Goal: Transaction & Acquisition: Purchase product/service

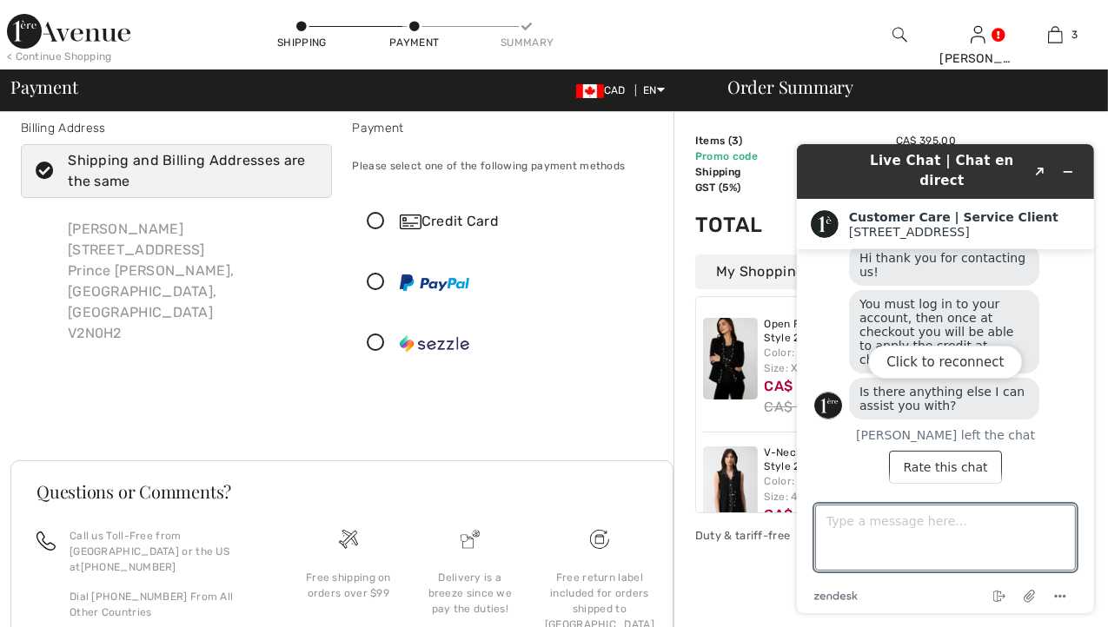
scroll to position [14, 0]
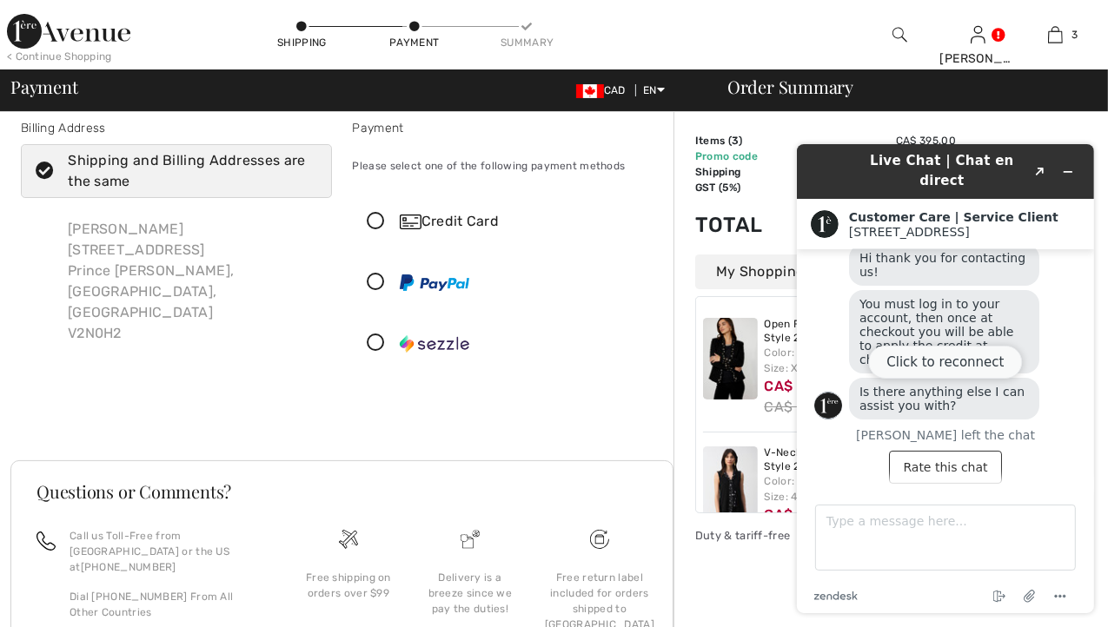
click at [964, 365] on button "Click to reconnect" at bounding box center [944, 361] width 154 height 33
click at [1067, 165] on icon "Minimize widget" at bounding box center [1067, 171] width 12 height 12
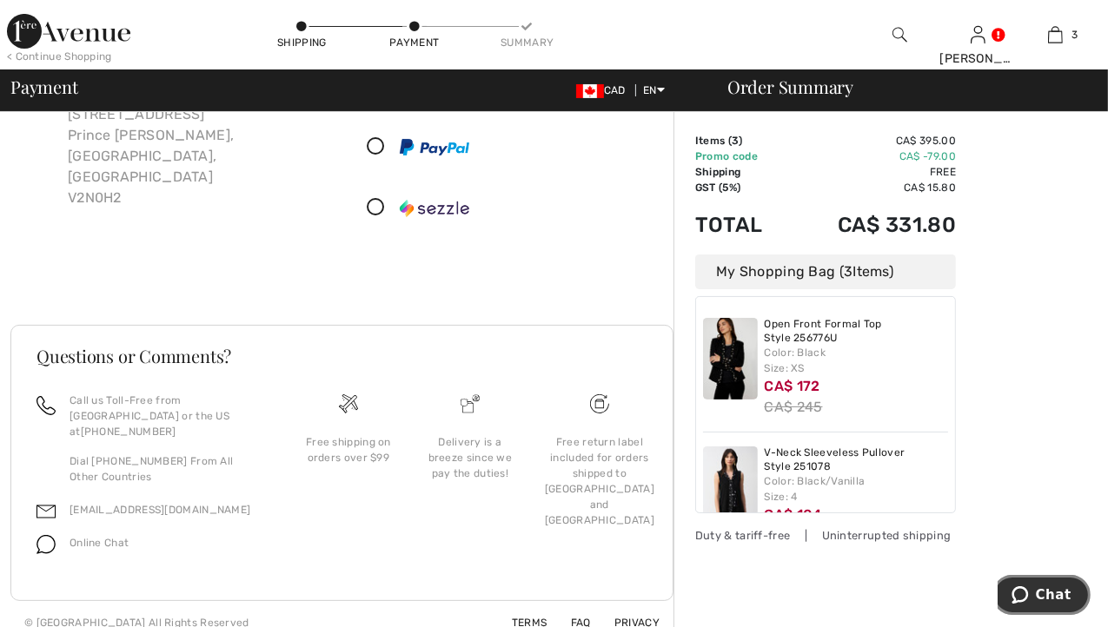
scroll to position [0, 0]
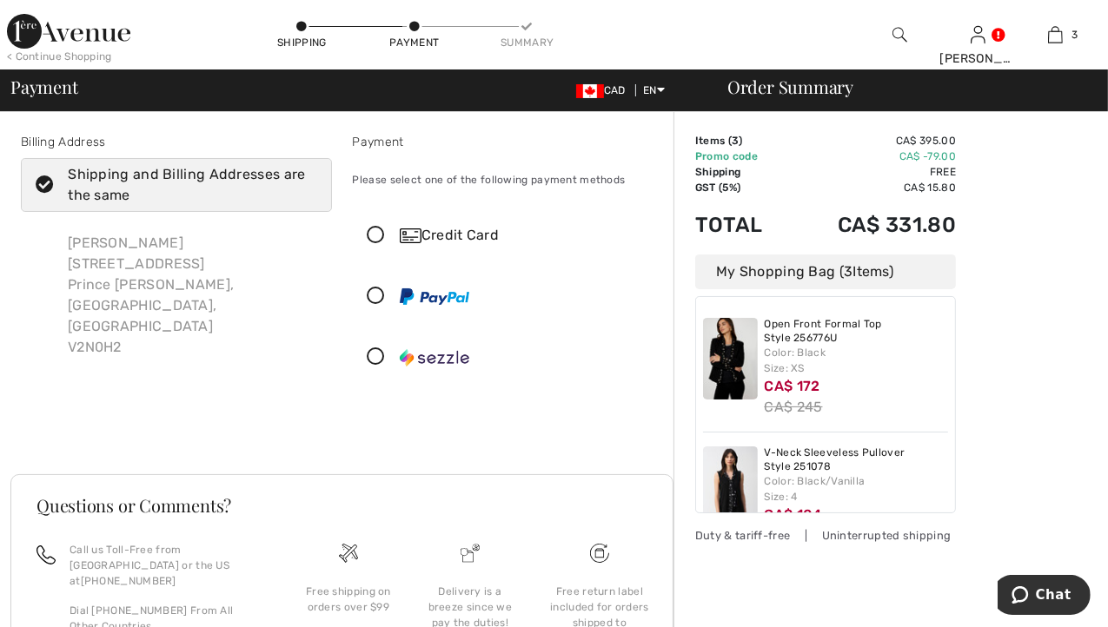
click at [94, 56] on div "< Continue Shopping" at bounding box center [59, 57] width 105 height 16
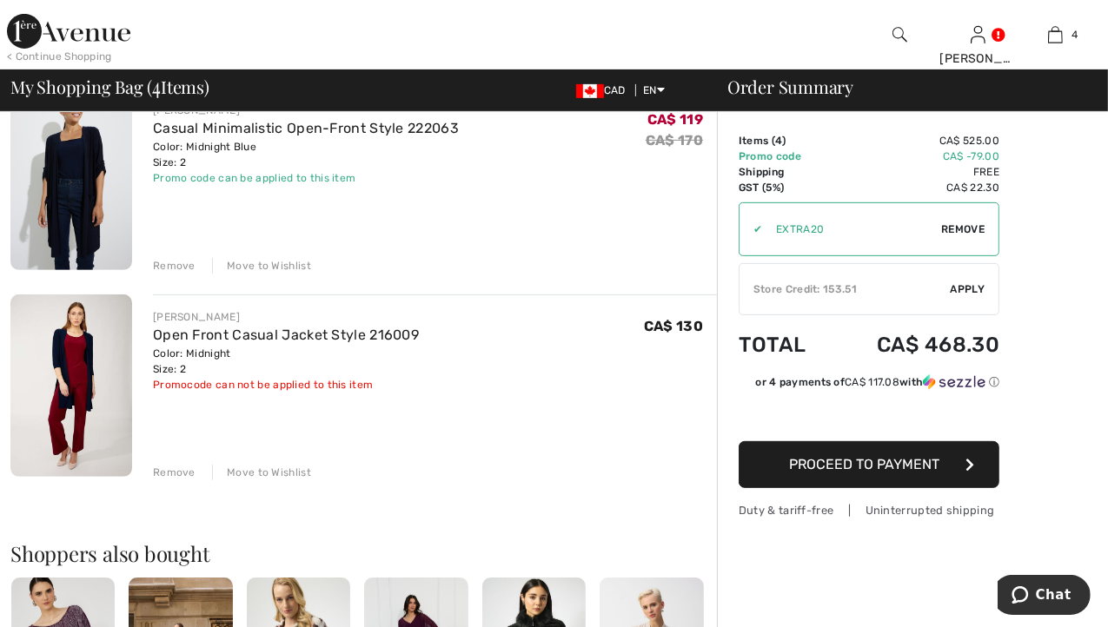
scroll to position [592, 0]
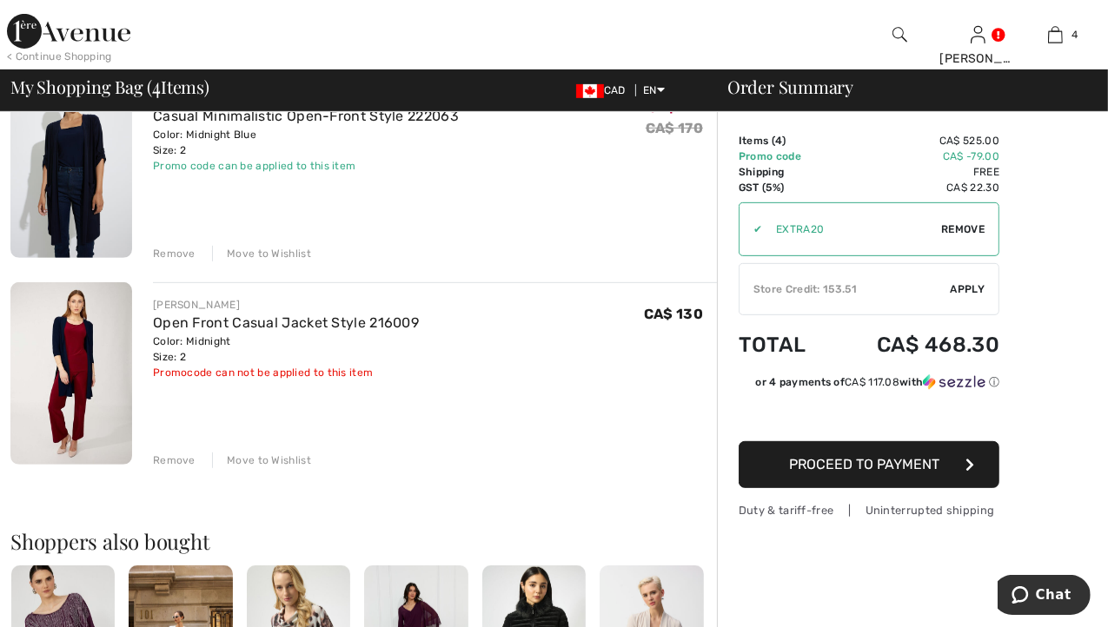
click at [257, 460] on div "Move to Wishlist" at bounding box center [261, 461] width 99 height 16
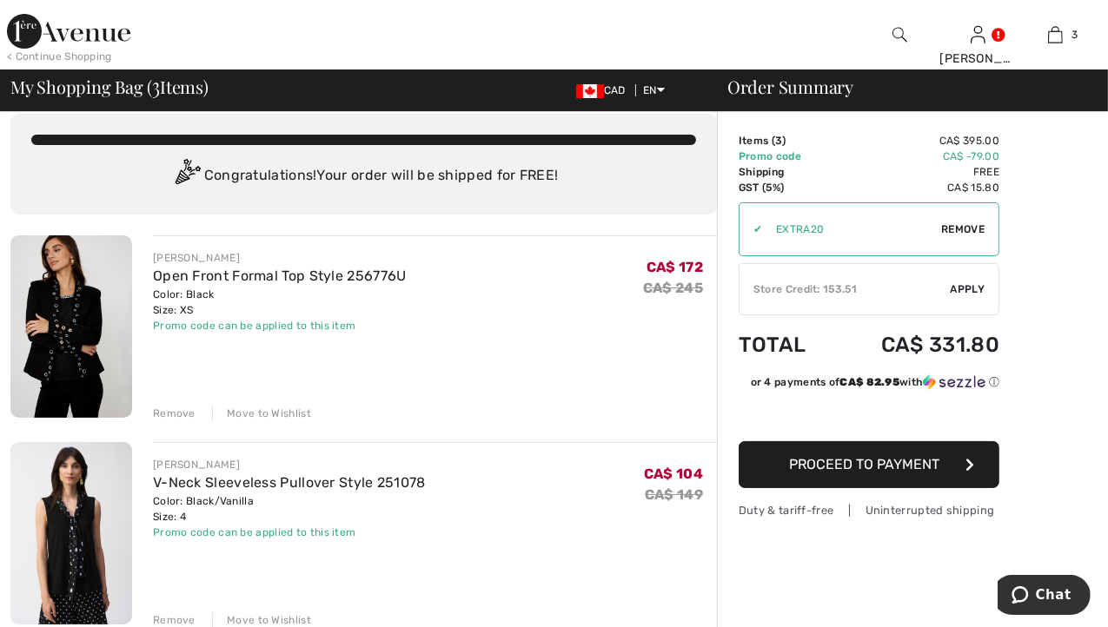
scroll to position [0, 0]
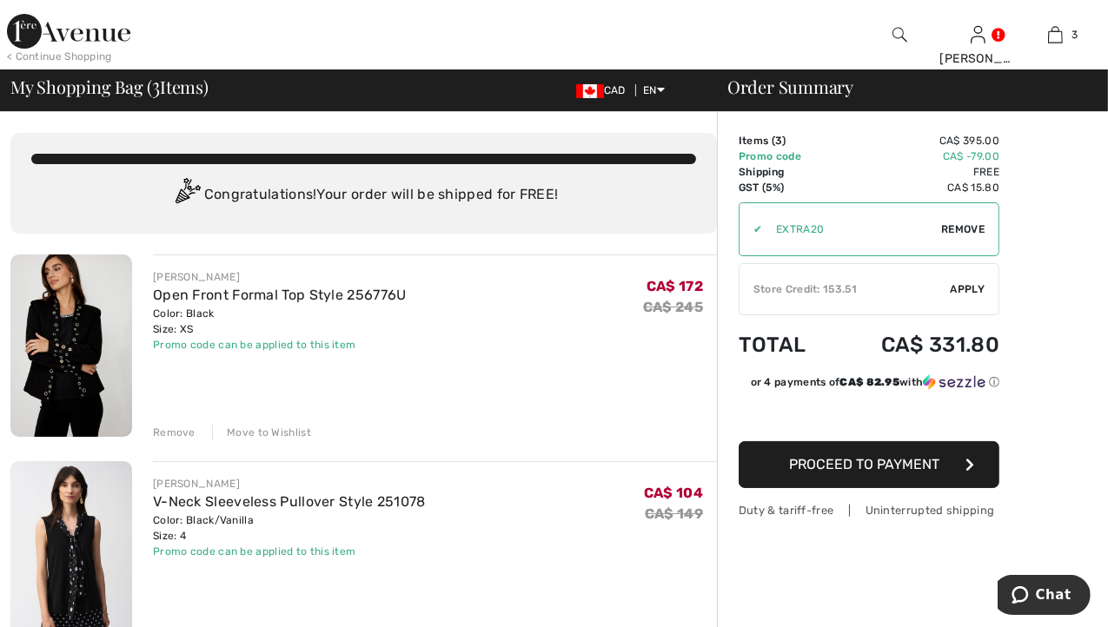
click at [967, 288] on span "Apply" at bounding box center [967, 289] width 35 height 16
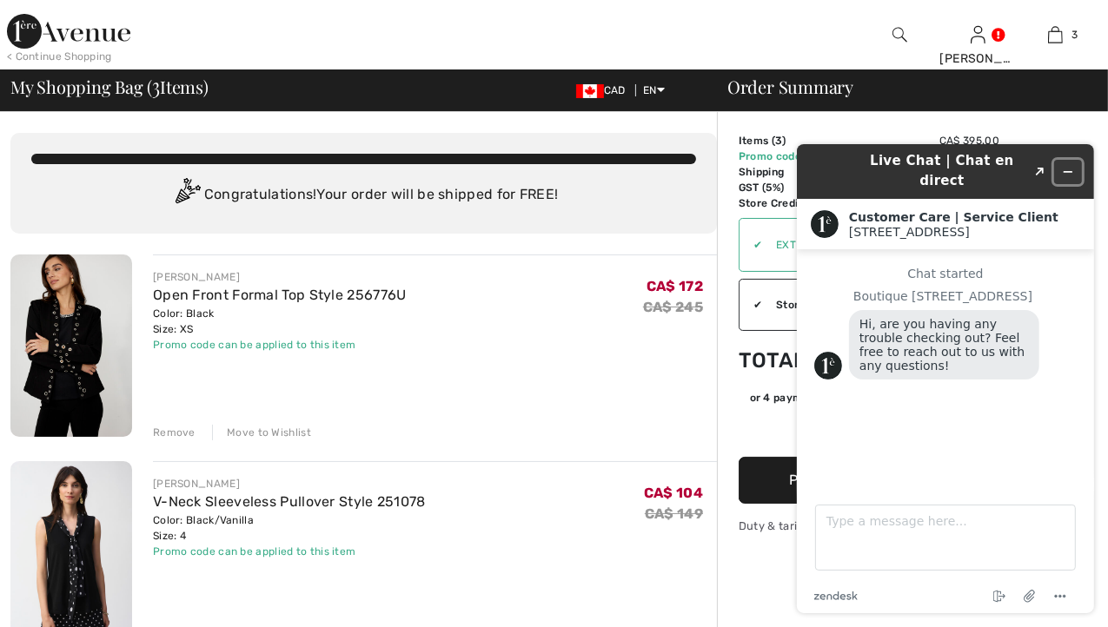
click at [1069, 171] on icon "Minimize widget" at bounding box center [1067, 171] width 8 height 0
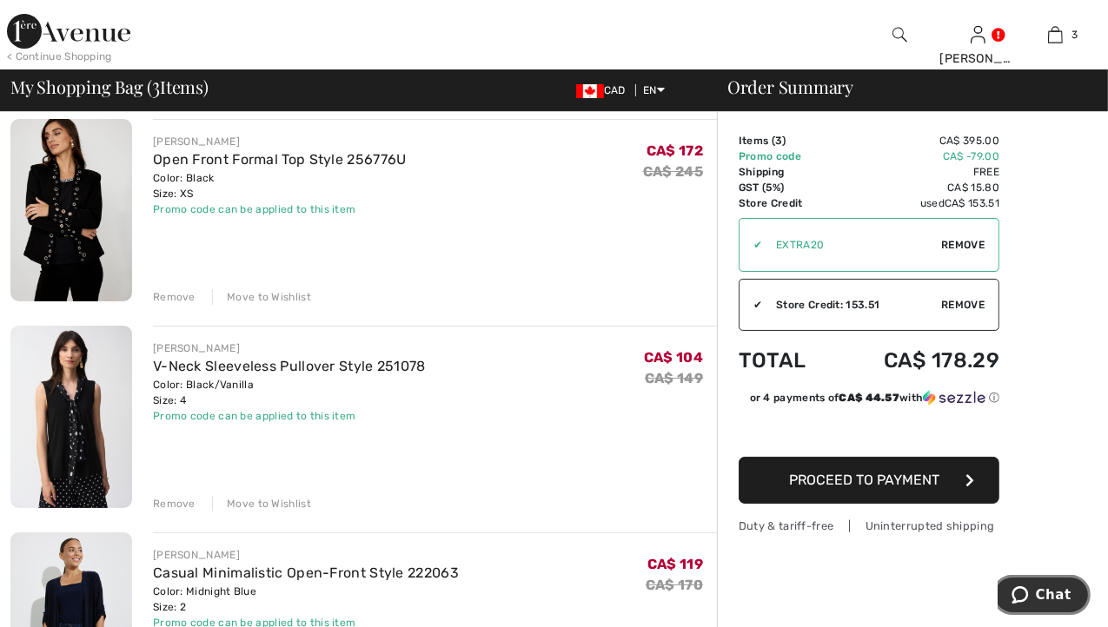
scroll to position [132, 0]
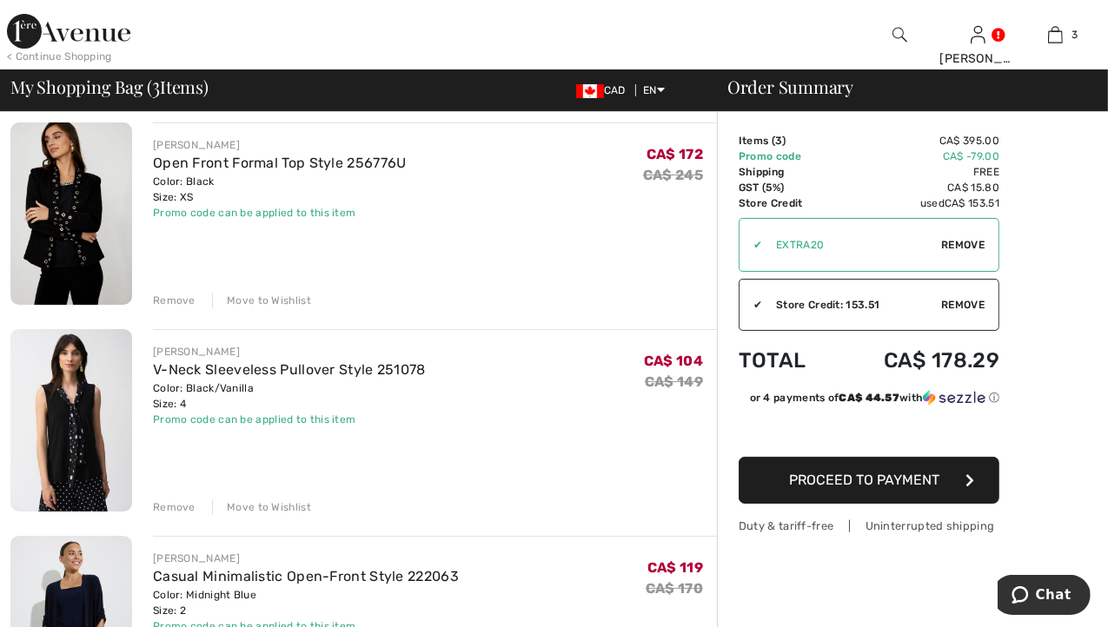
click at [71, 57] on div "< Continue Shopping" at bounding box center [59, 57] width 105 height 16
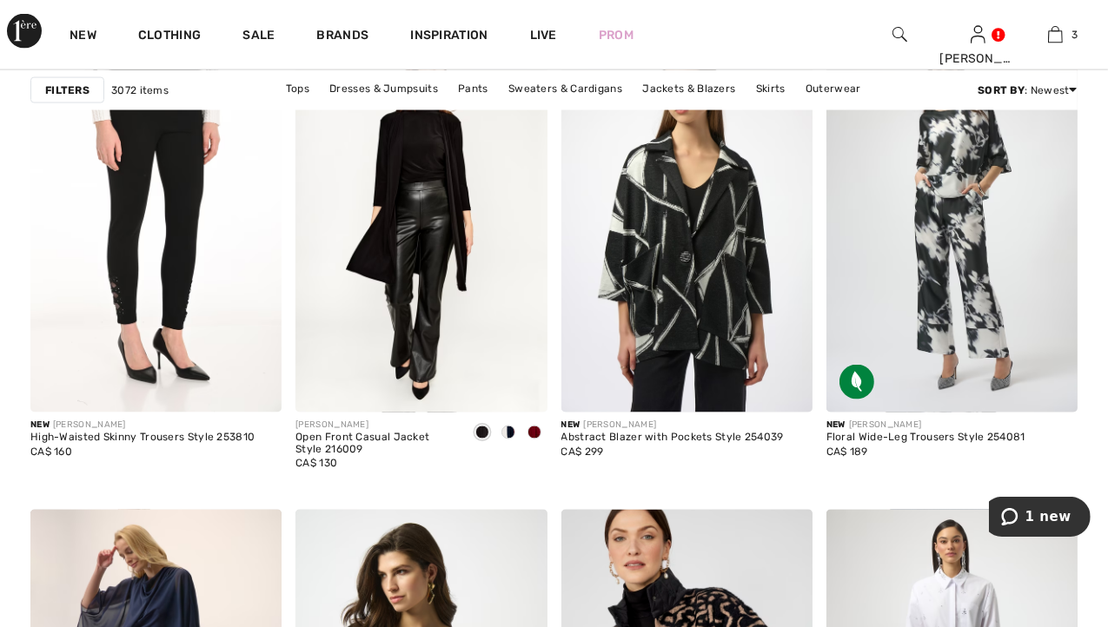
scroll to position [2352, 0]
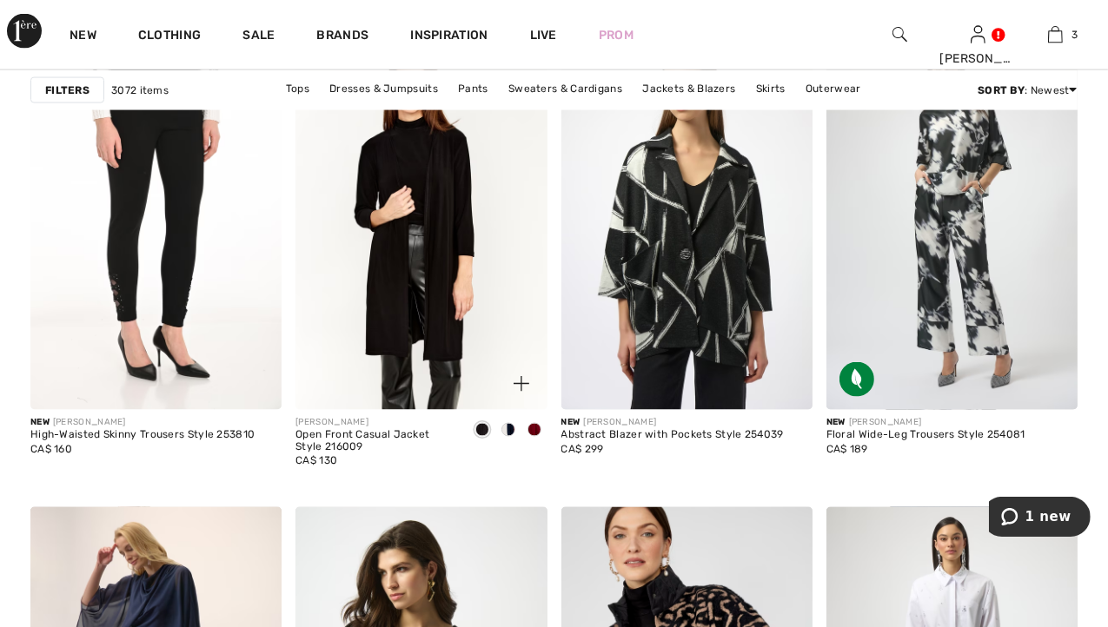
click at [390, 254] on img at bounding box center [420, 221] width 251 height 377
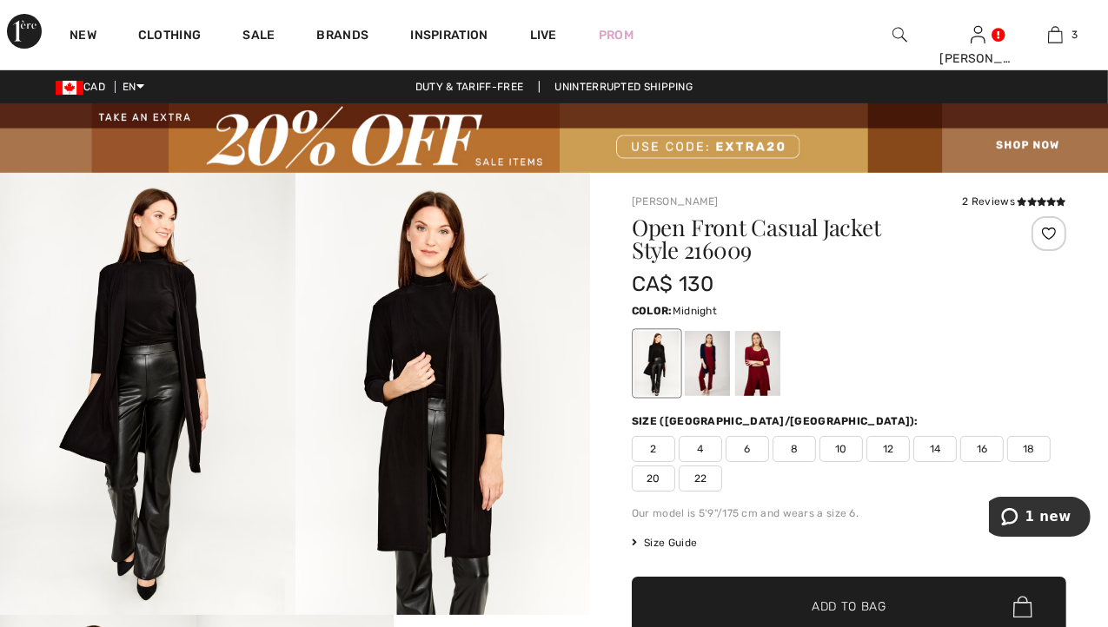
click at [713, 359] on div at bounding box center [707, 363] width 45 height 65
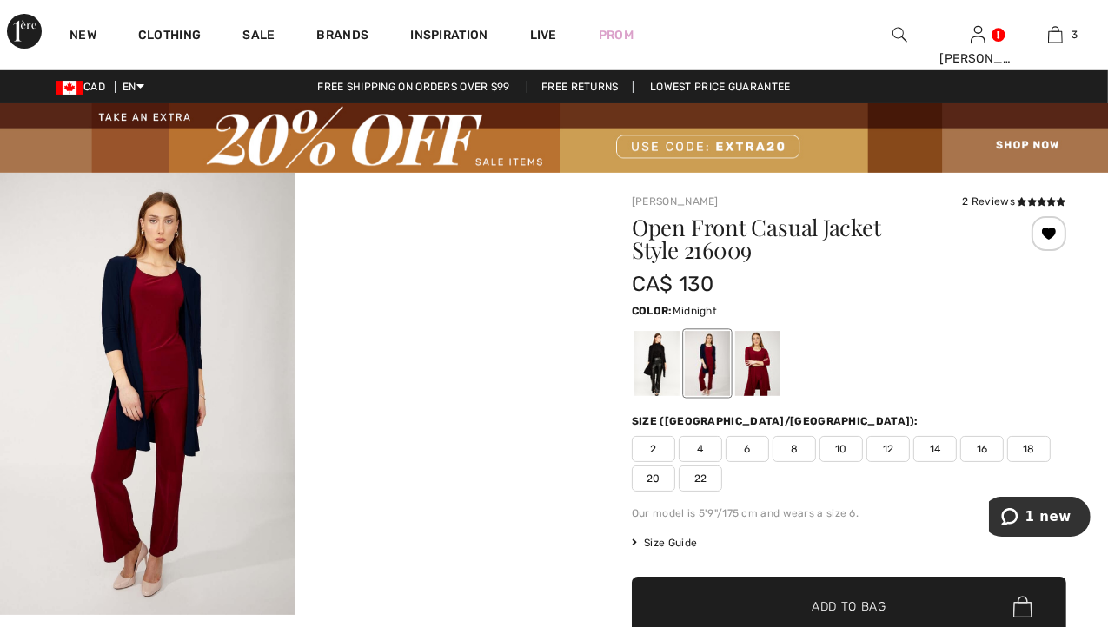
click at [650, 445] on span "2" at bounding box center [653, 449] width 43 height 26
click at [850, 602] on span "Add to Bag" at bounding box center [848, 607] width 75 height 18
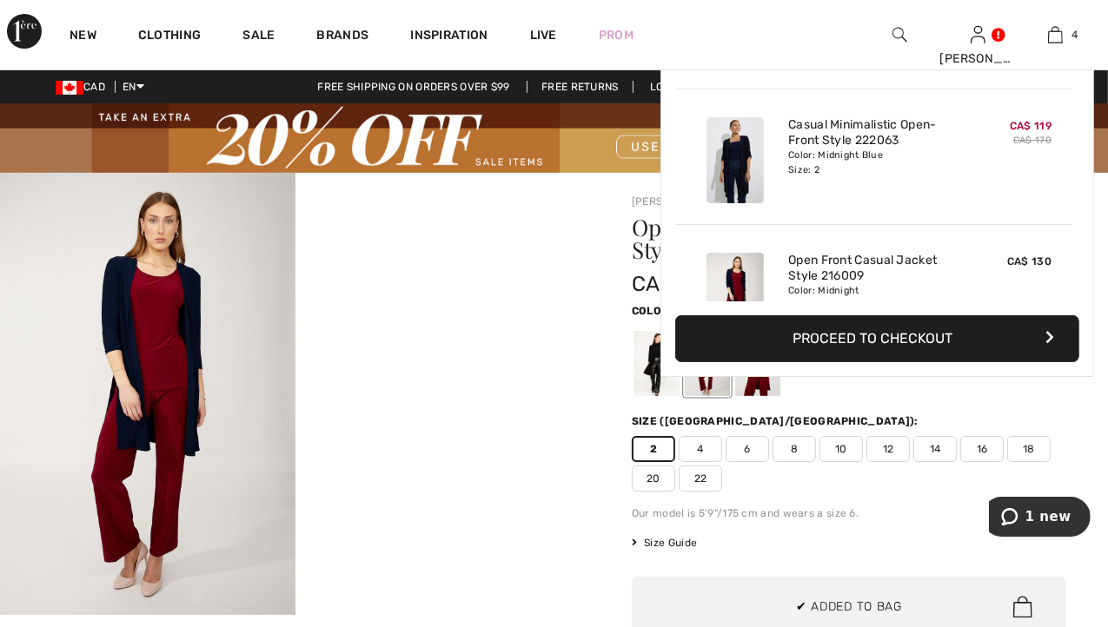
scroll to position [323, 0]
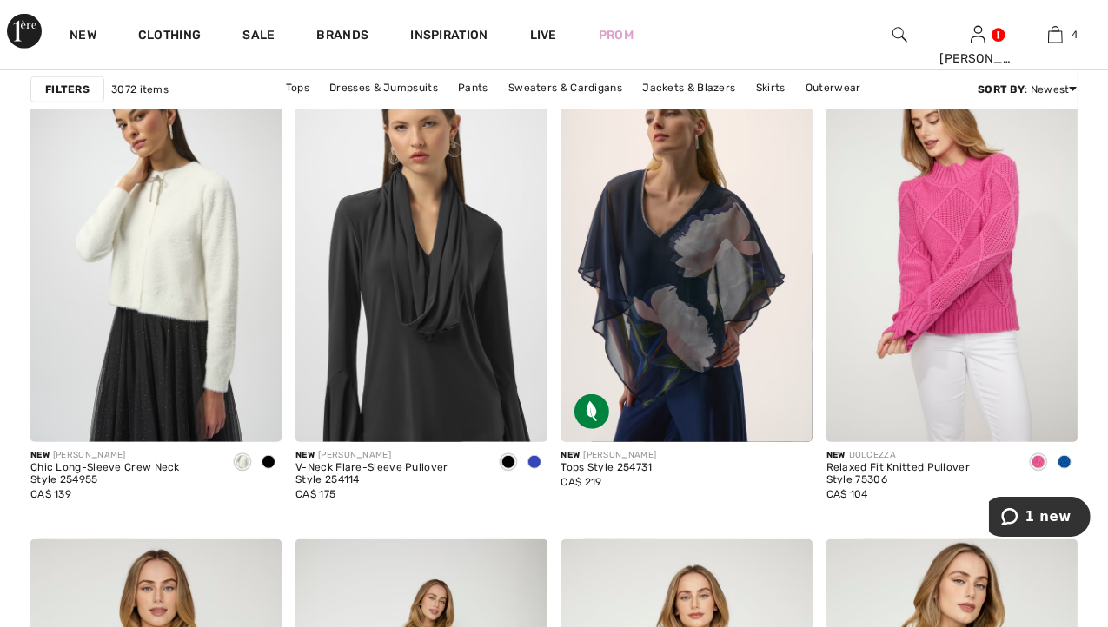
scroll to position [6570, 0]
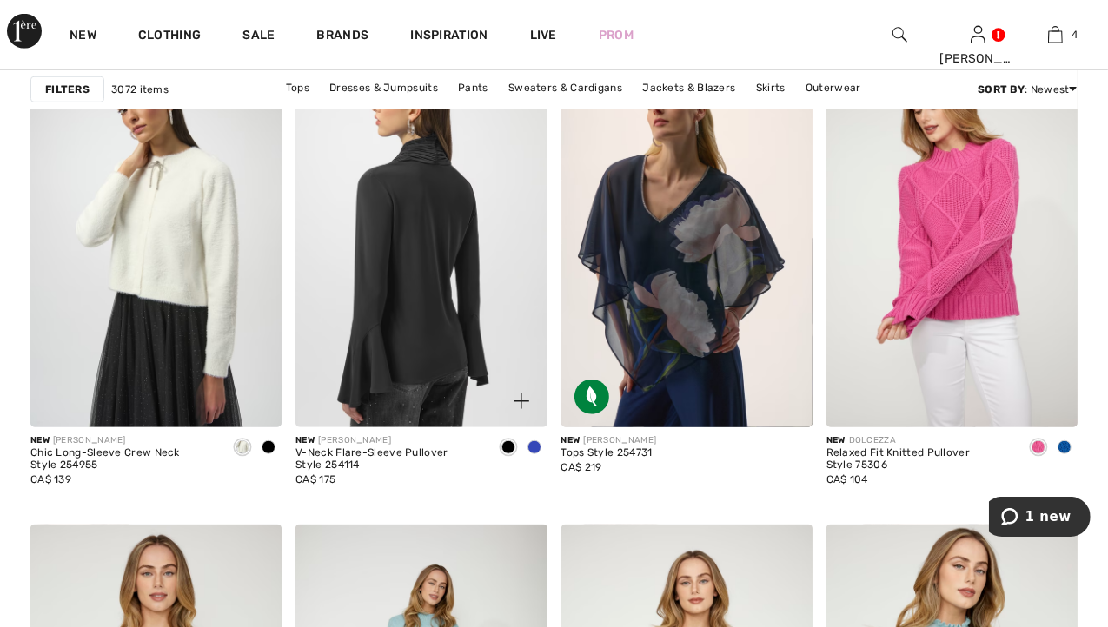
click at [435, 303] on img at bounding box center [420, 239] width 251 height 377
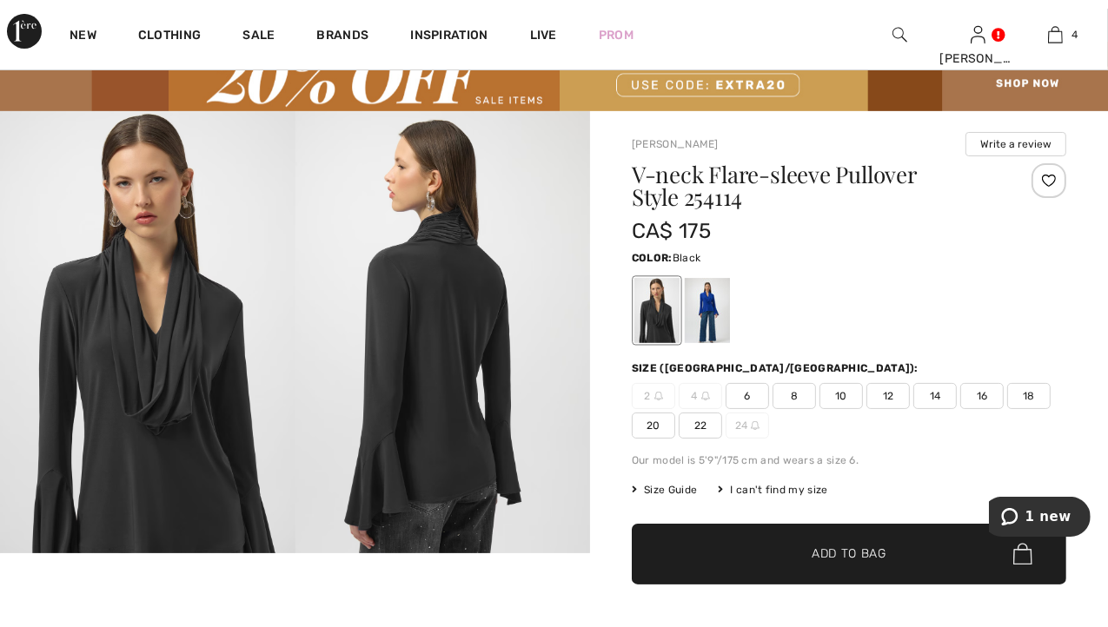
scroll to position [42, 0]
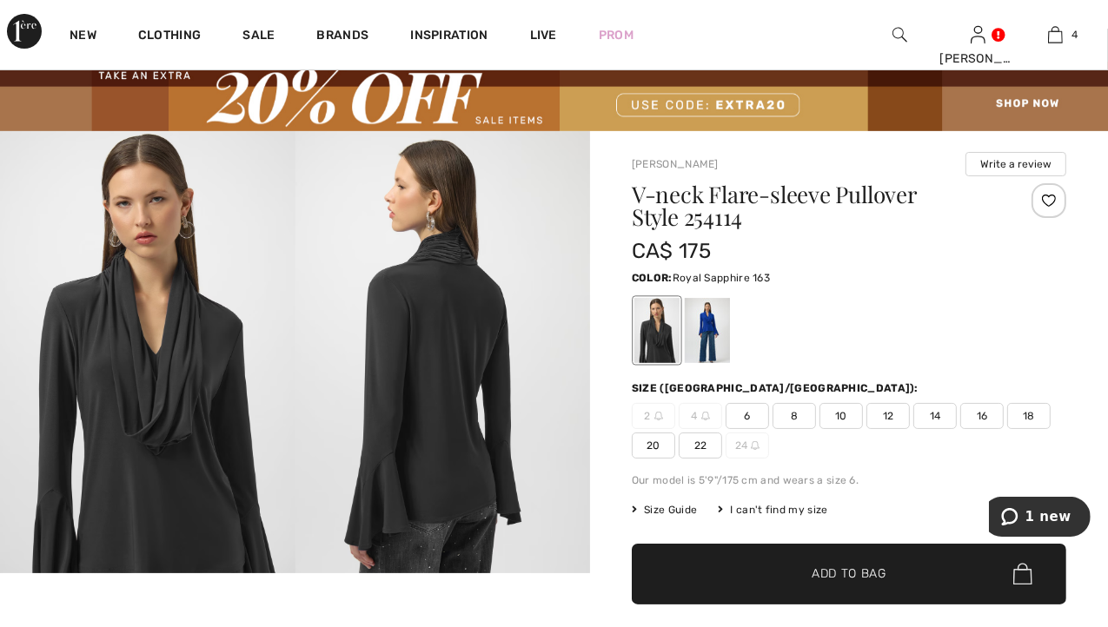
click at [709, 326] on div at bounding box center [707, 330] width 45 height 65
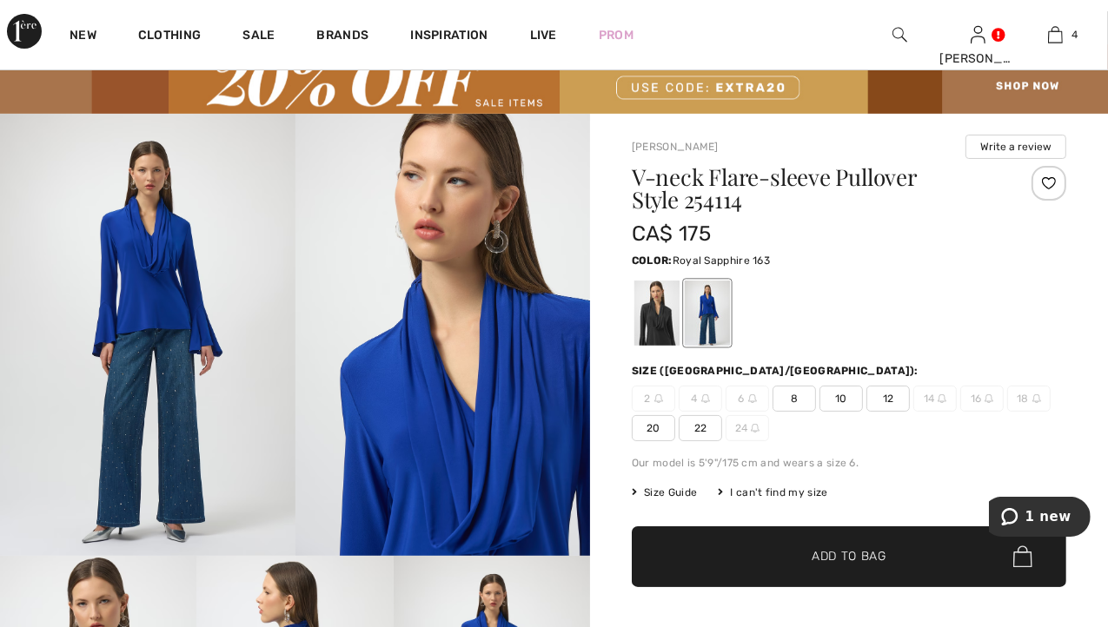
scroll to position [58, 0]
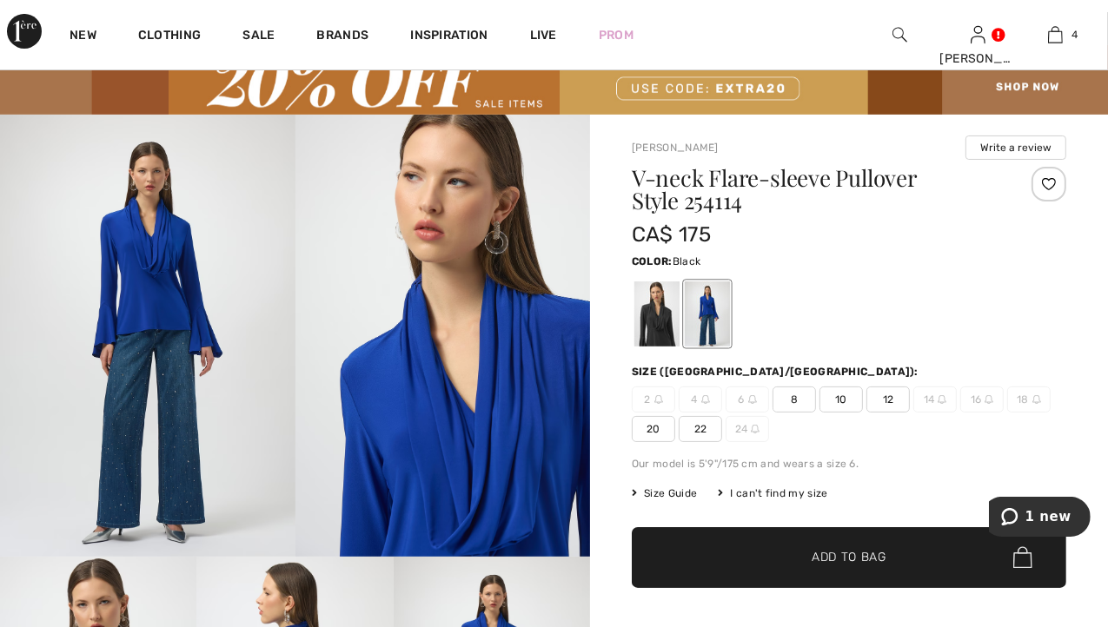
click at [658, 319] on div at bounding box center [656, 313] width 45 height 65
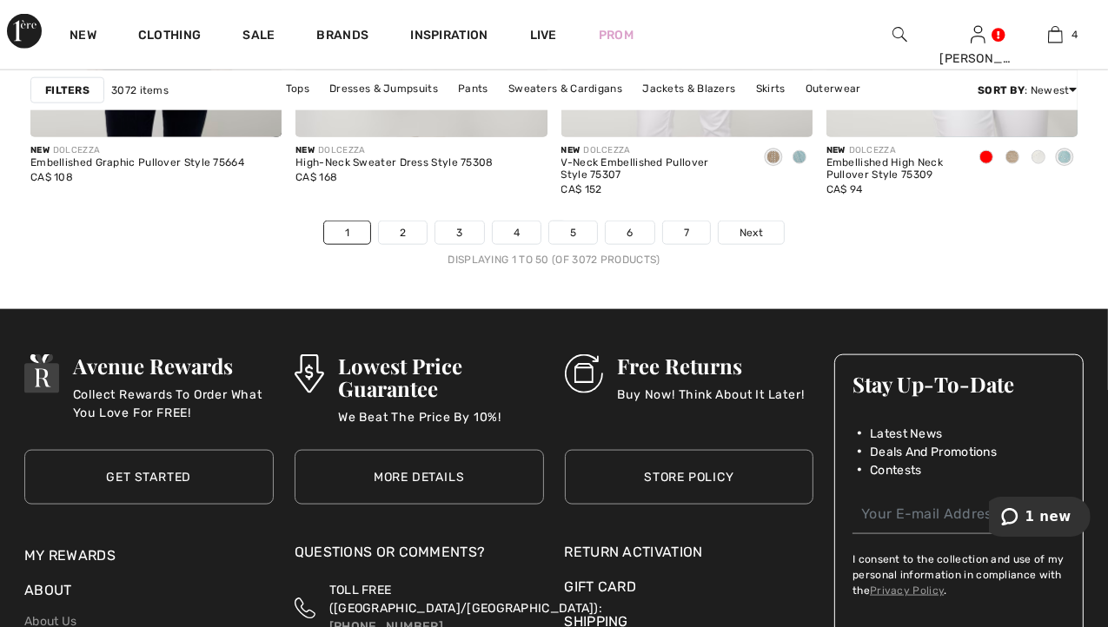
scroll to position [7337, 0]
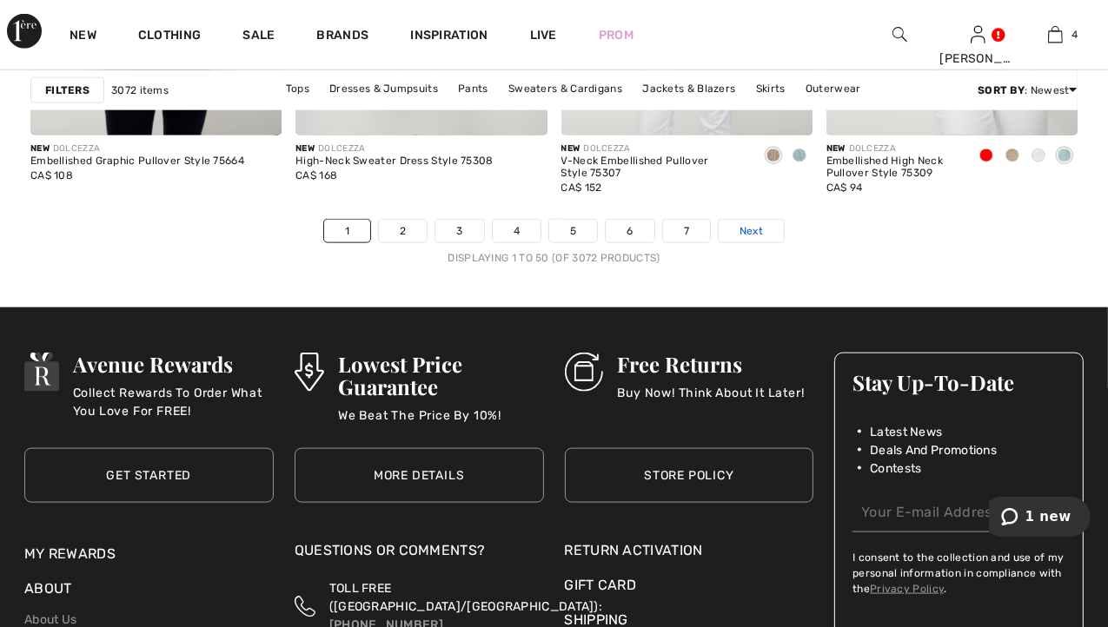
click at [762, 241] on link "Next" at bounding box center [750, 231] width 65 height 23
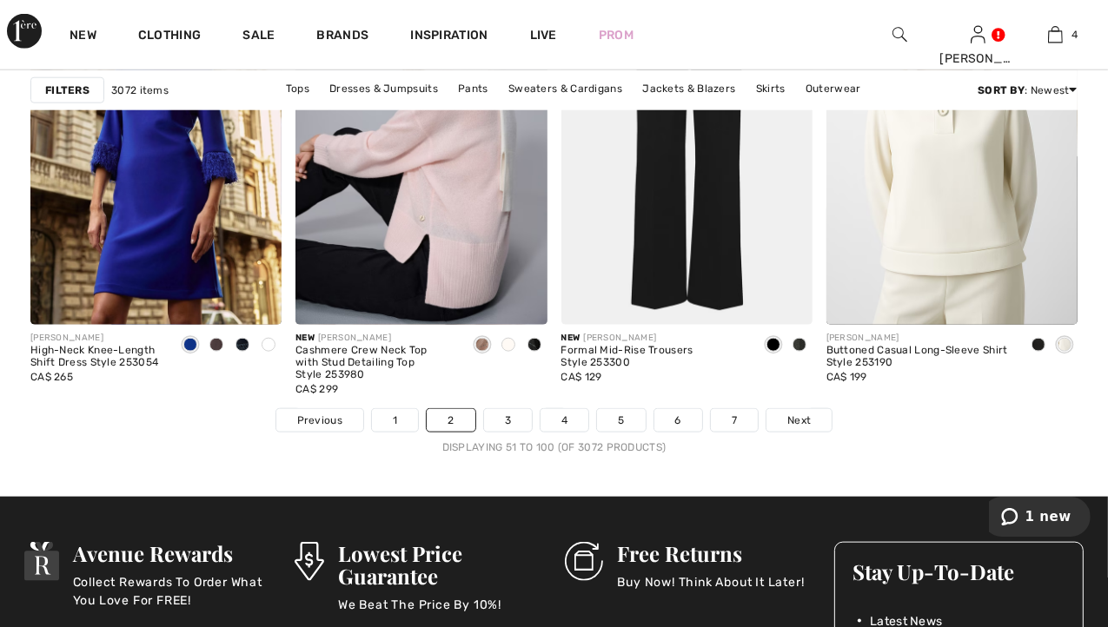
scroll to position [7148, 0]
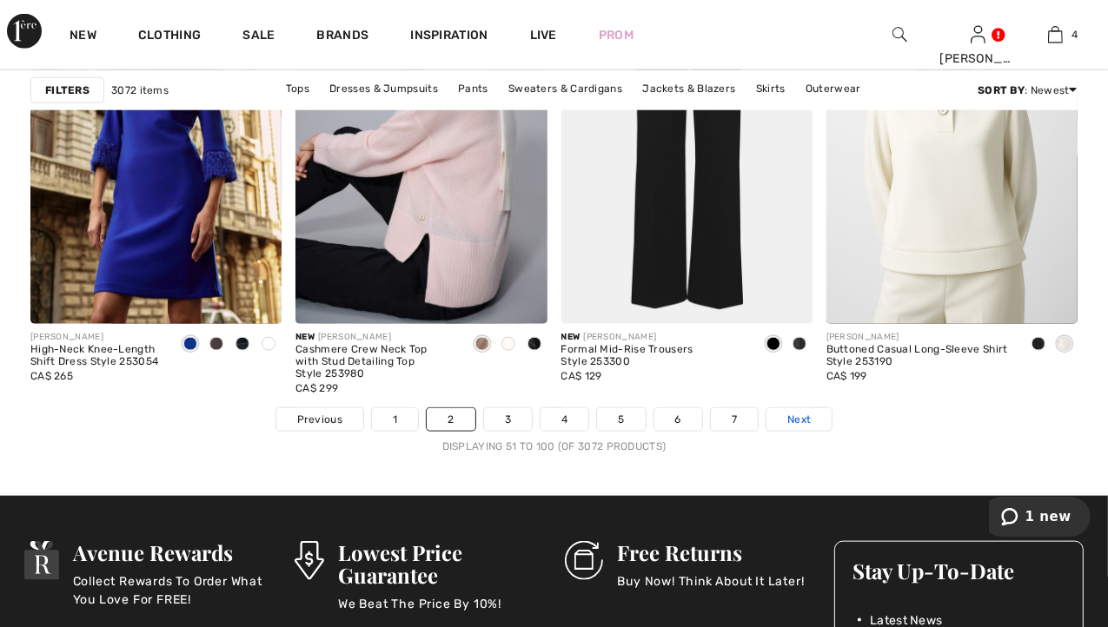
click at [797, 421] on span "Next" at bounding box center [798, 420] width 23 height 16
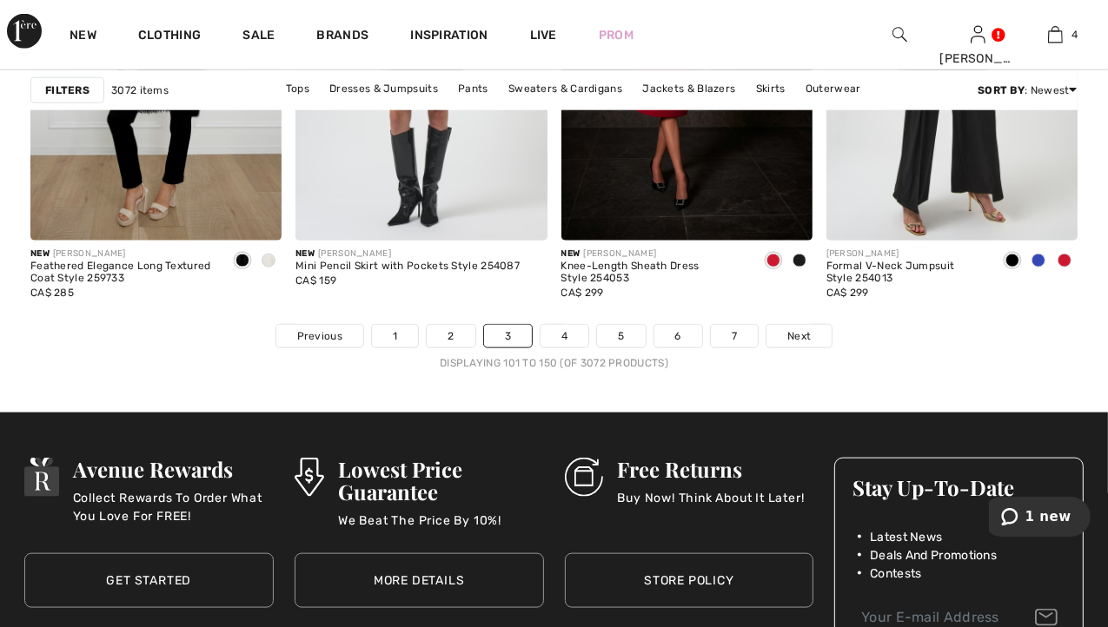
scroll to position [7235, 0]
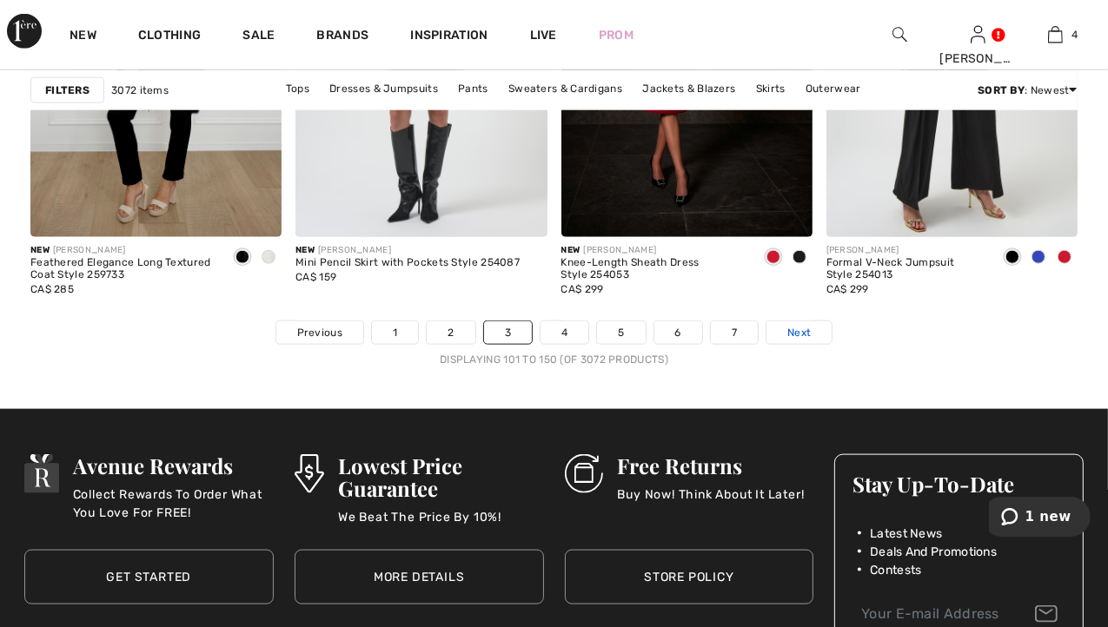
click at [794, 331] on span "Next" at bounding box center [798, 333] width 23 height 16
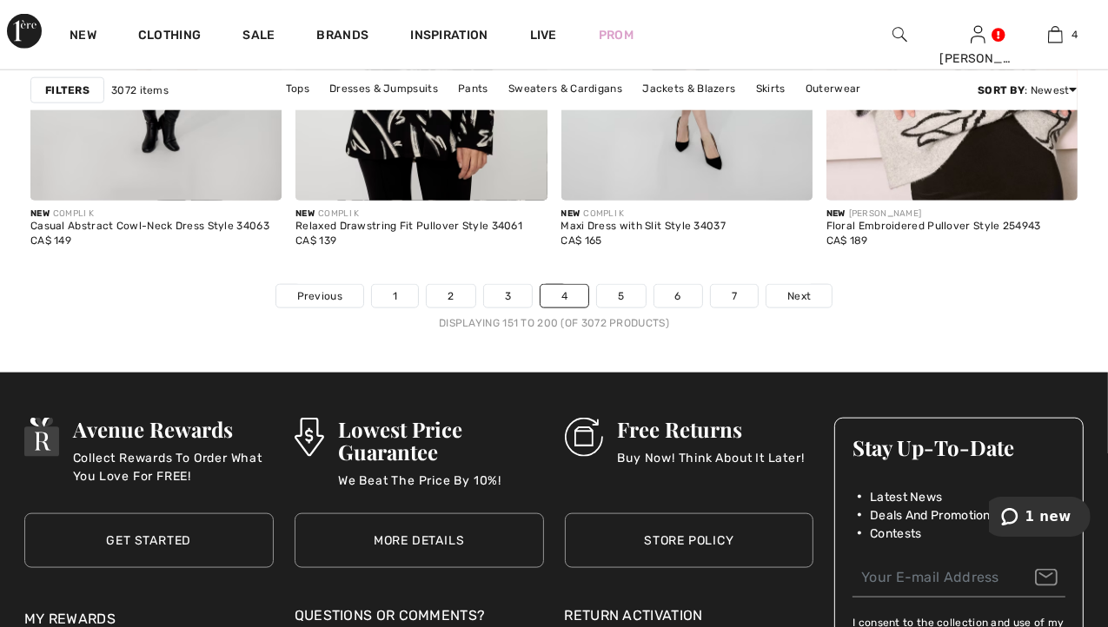
scroll to position [7270, 0]
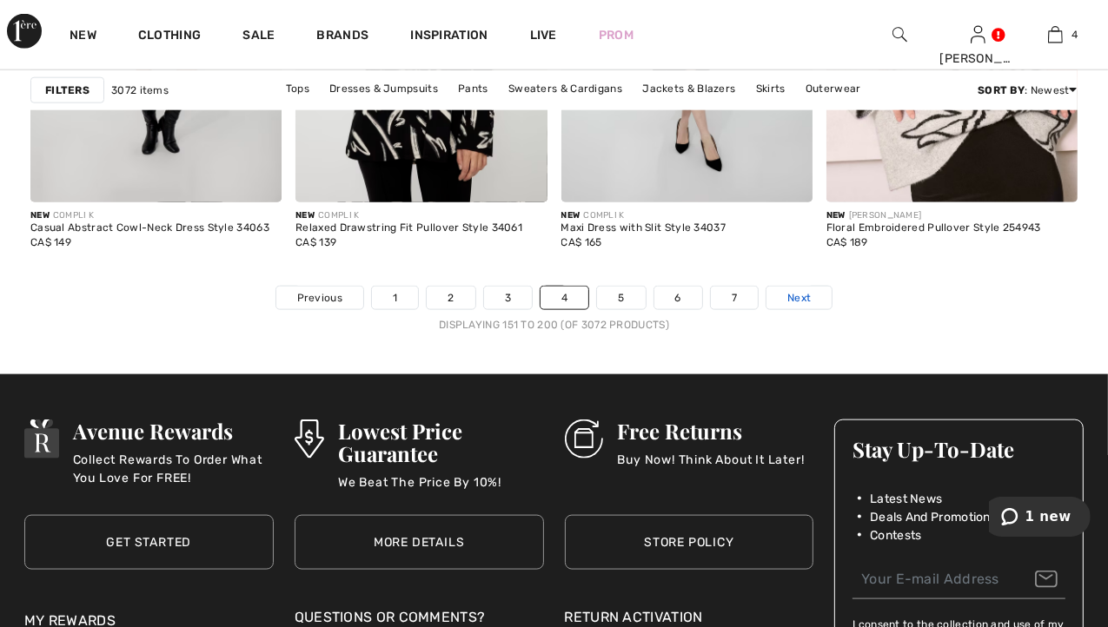
click at [784, 301] on link "Next" at bounding box center [798, 298] width 65 height 23
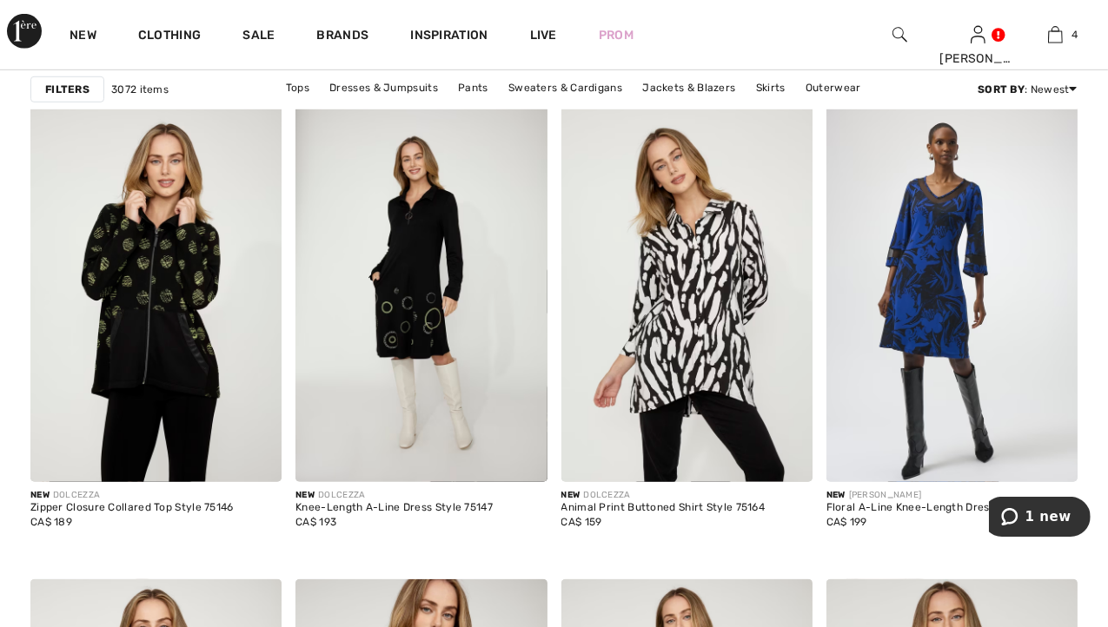
scroll to position [6521, 0]
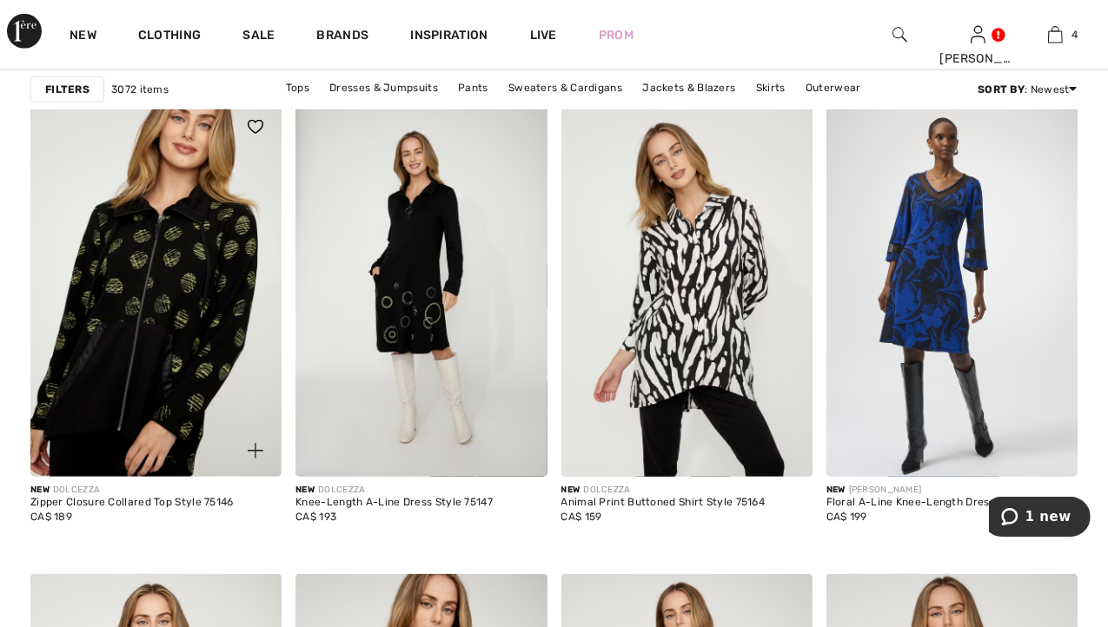
click at [218, 324] on img at bounding box center [155, 289] width 251 height 377
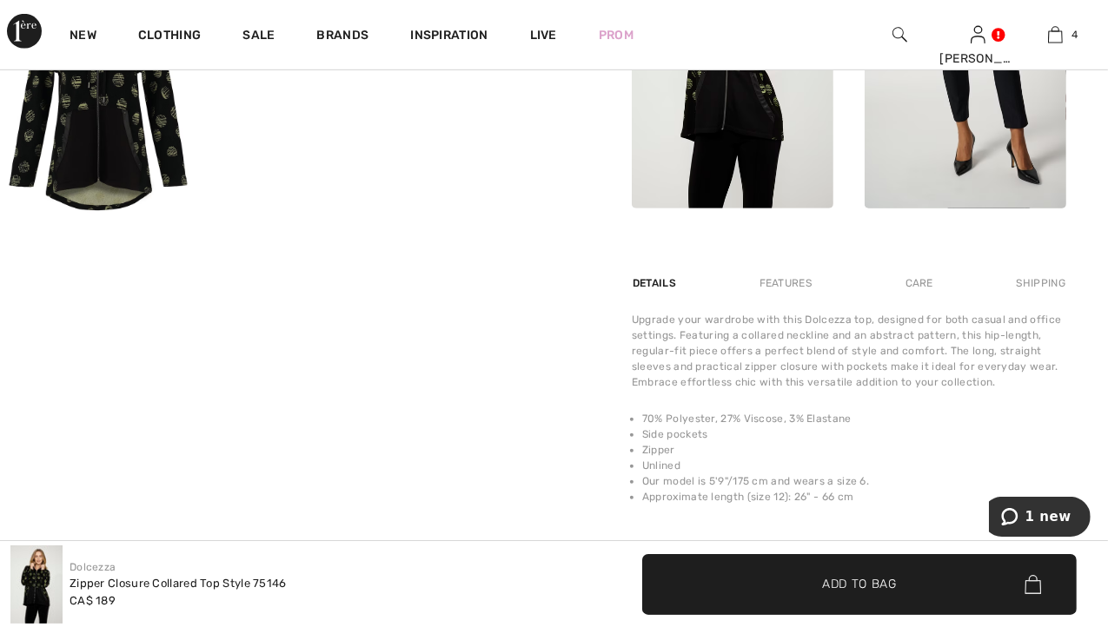
scroll to position [928, 0]
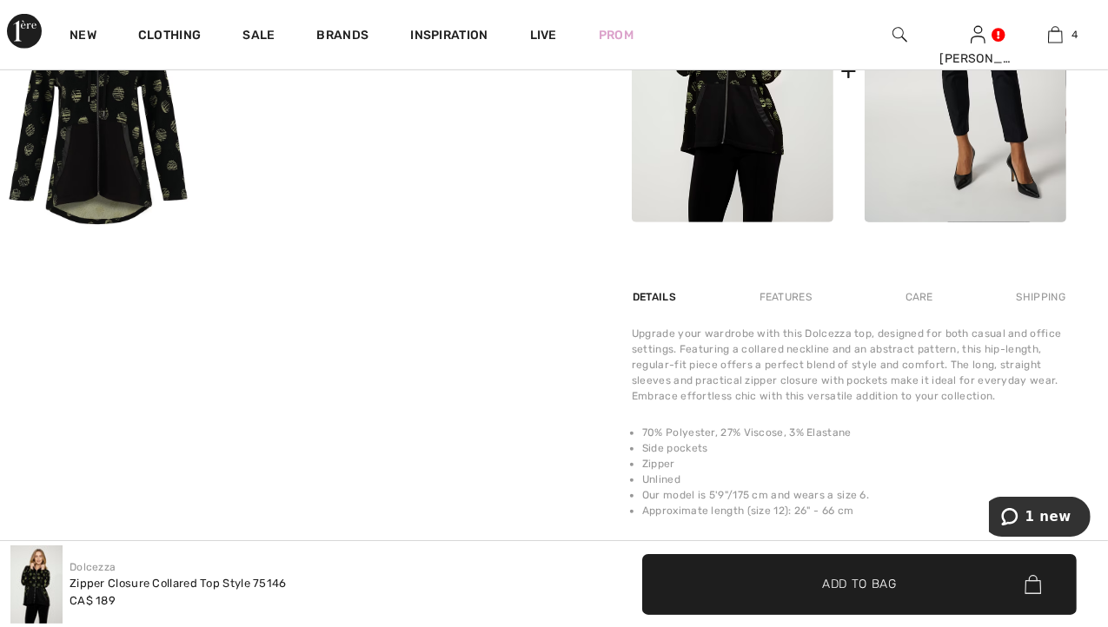
click at [909, 295] on div "Care" at bounding box center [918, 296] width 57 height 31
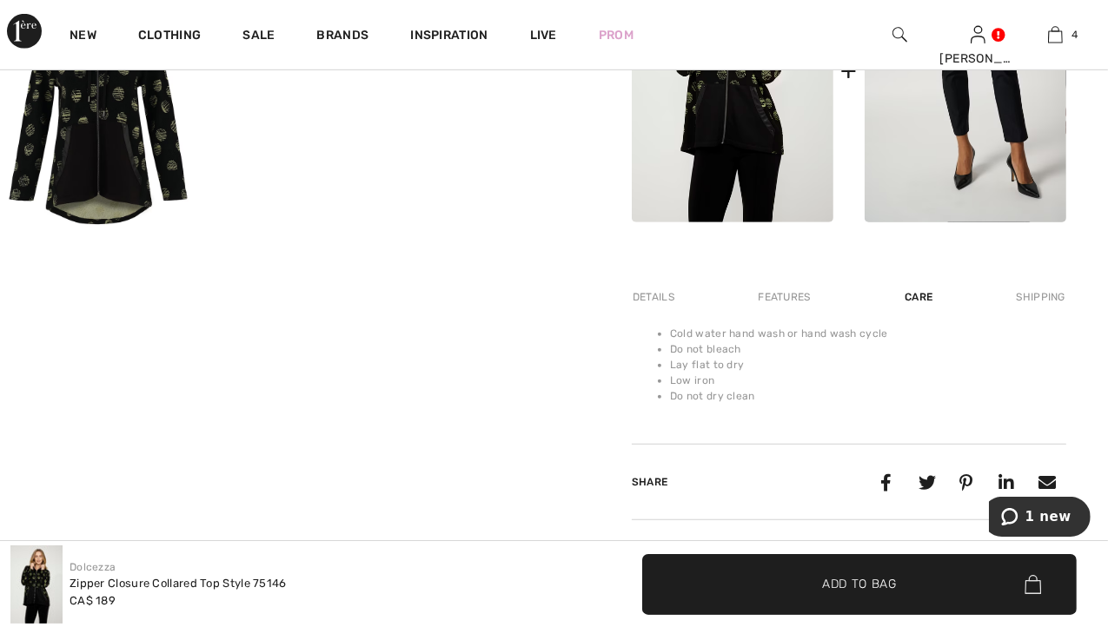
click at [778, 306] on div "Features" at bounding box center [784, 296] width 82 height 31
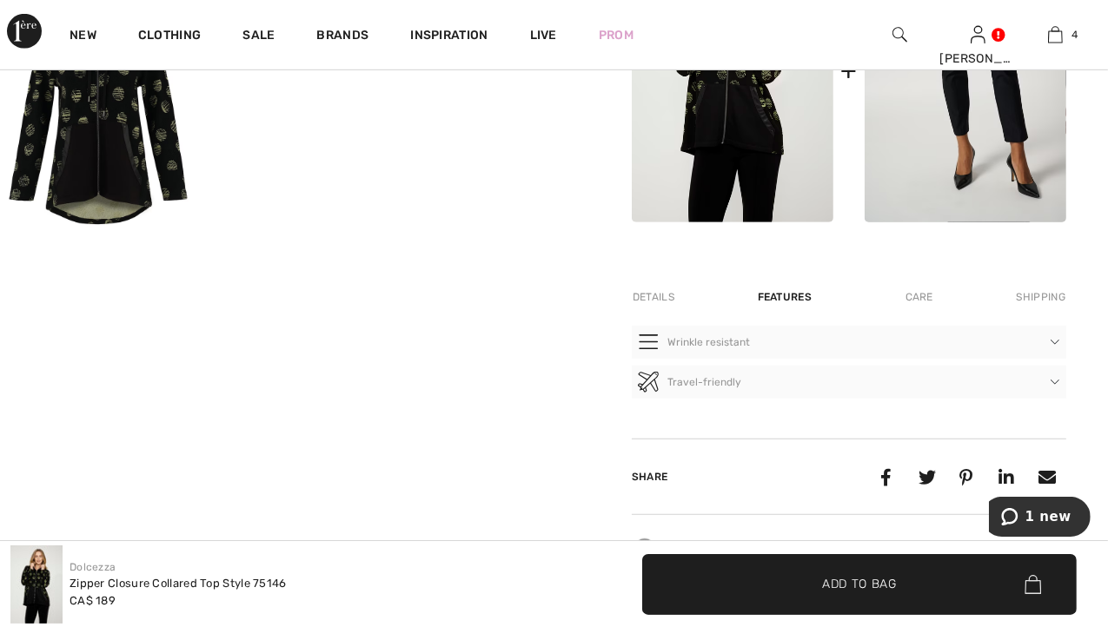
click at [645, 295] on div "Details" at bounding box center [655, 296] width 47 height 31
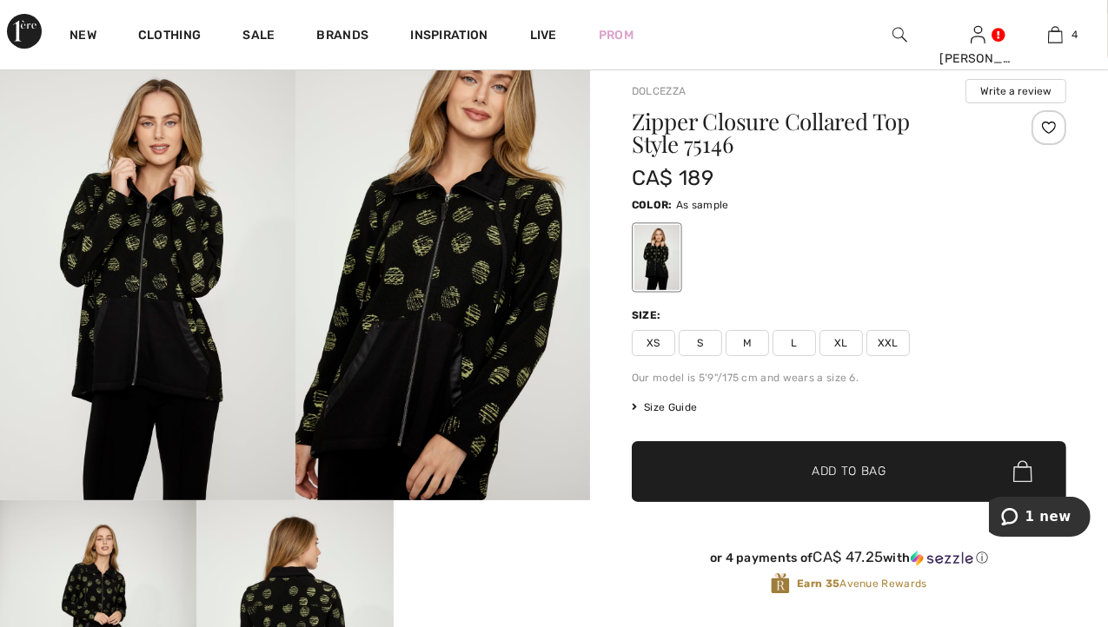
scroll to position [0, 0]
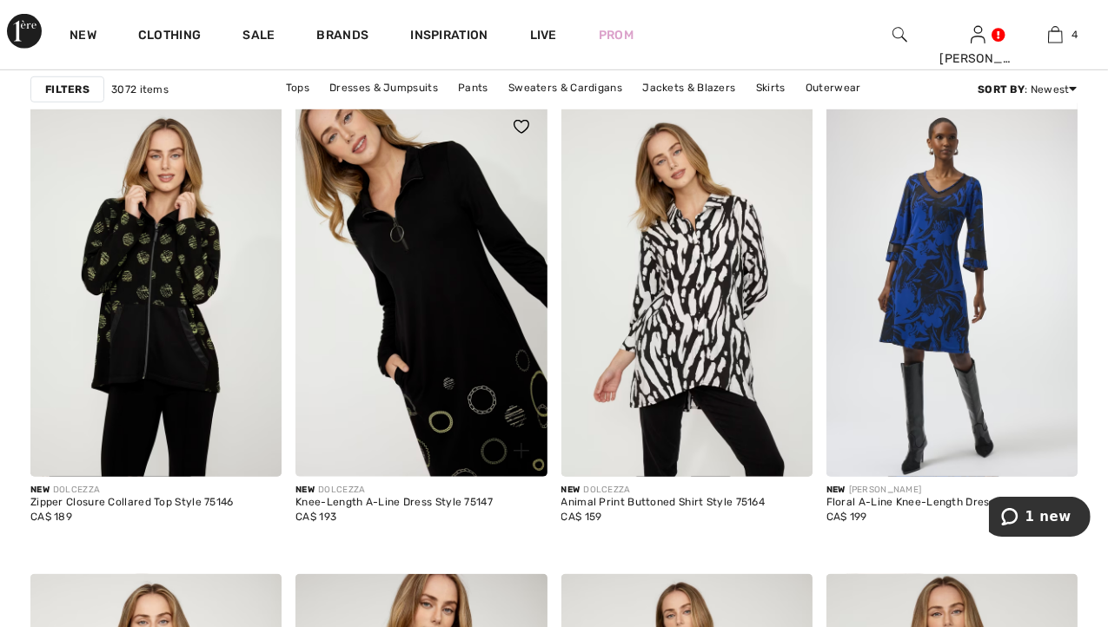
click at [431, 236] on img at bounding box center [420, 289] width 251 height 377
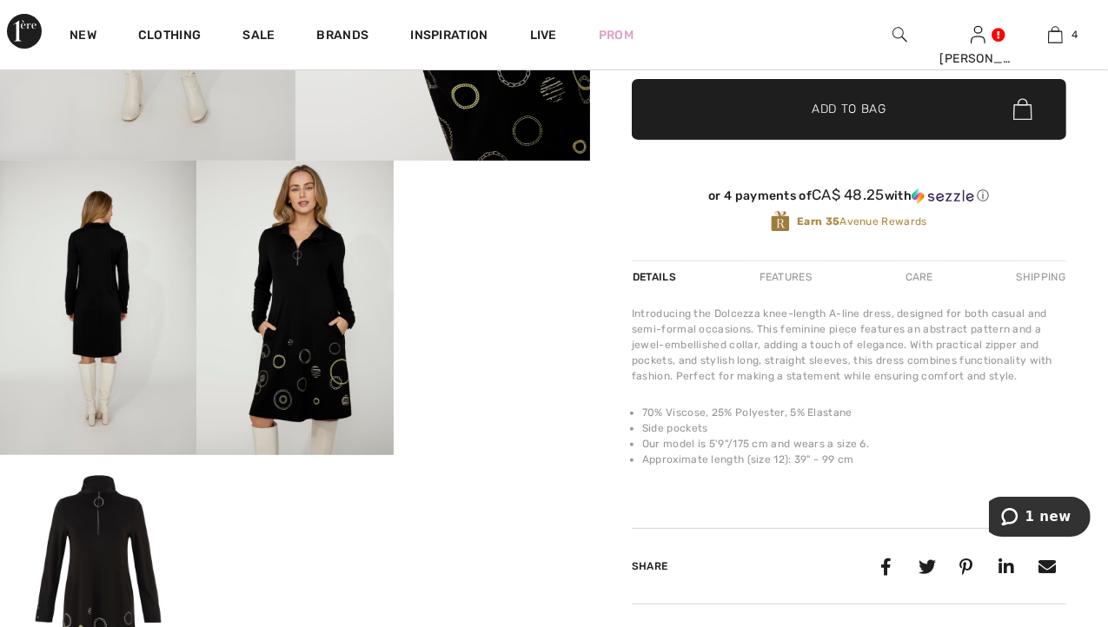
scroll to position [455, 0]
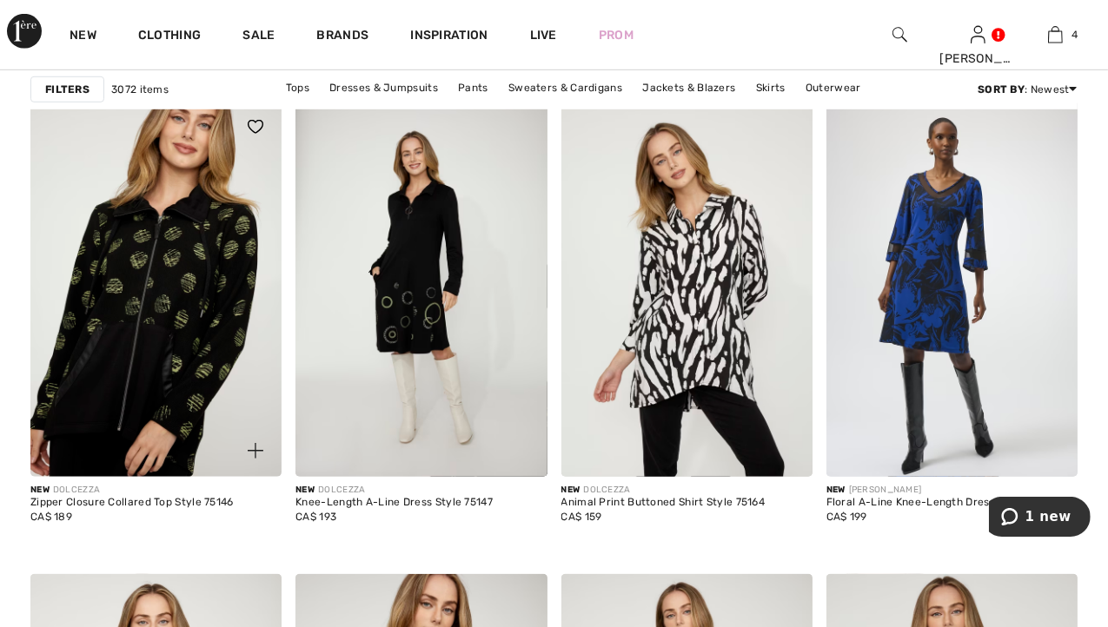
click at [160, 287] on img at bounding box center [155, 289] width 251 height 377
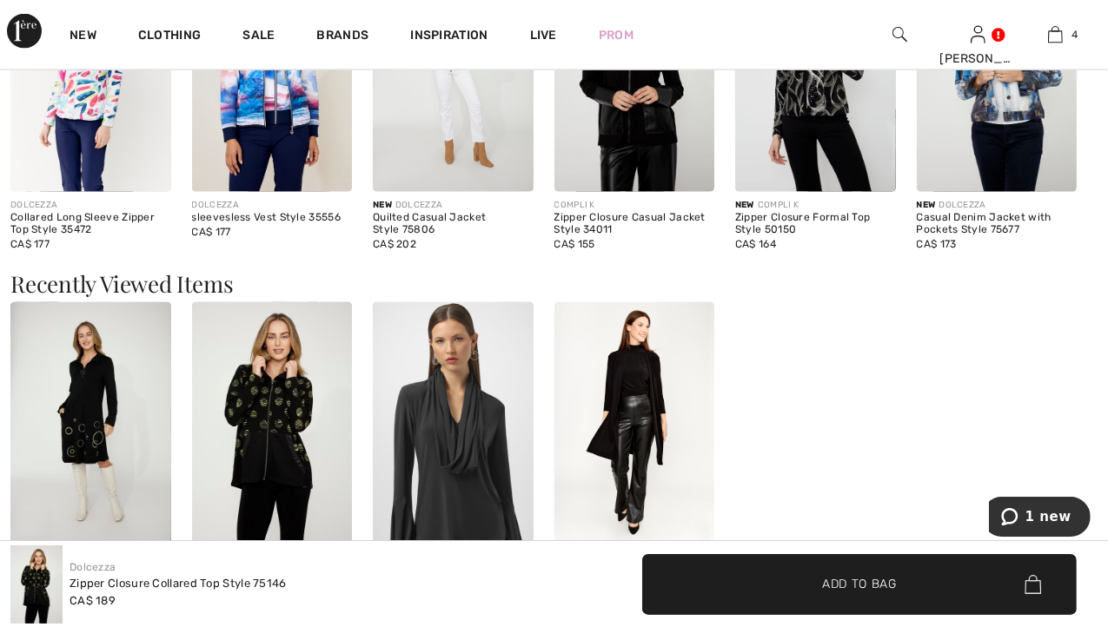
scroll to position [2085, 0]
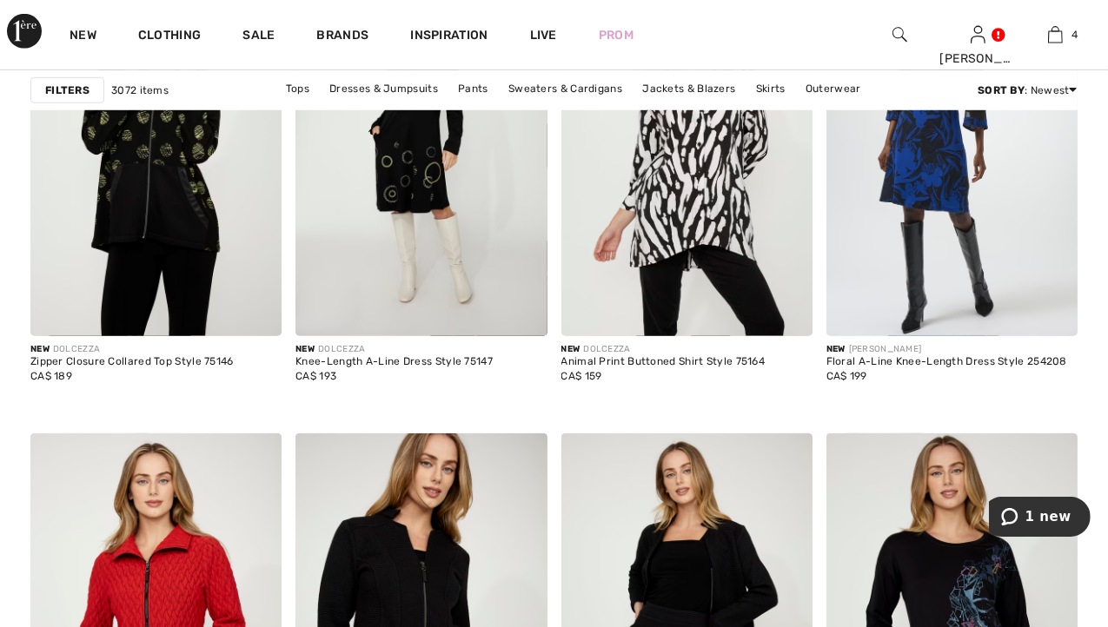
scroll to position [6659, 0]
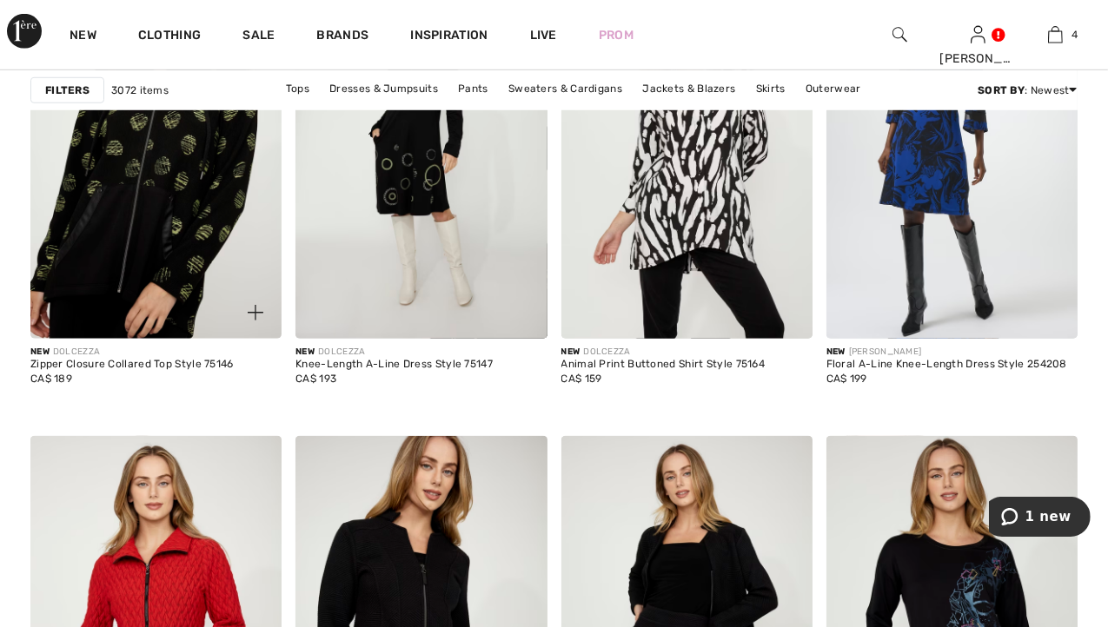
click at [145, 188] on img at bounding box center [155, 151] width 251 height 377
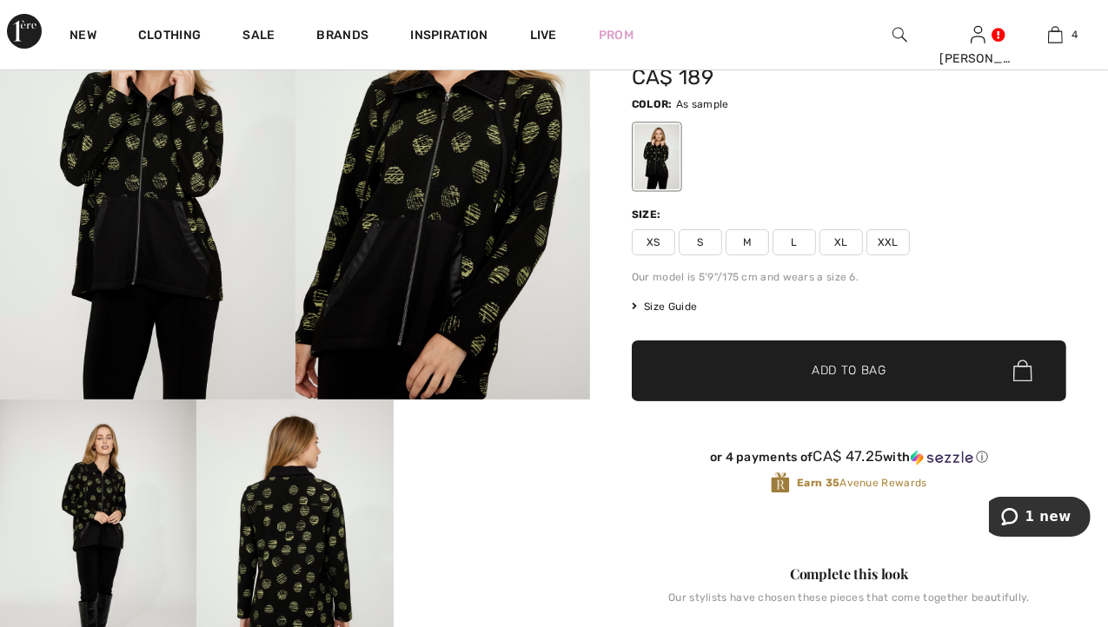
scroll to position [190, 0]
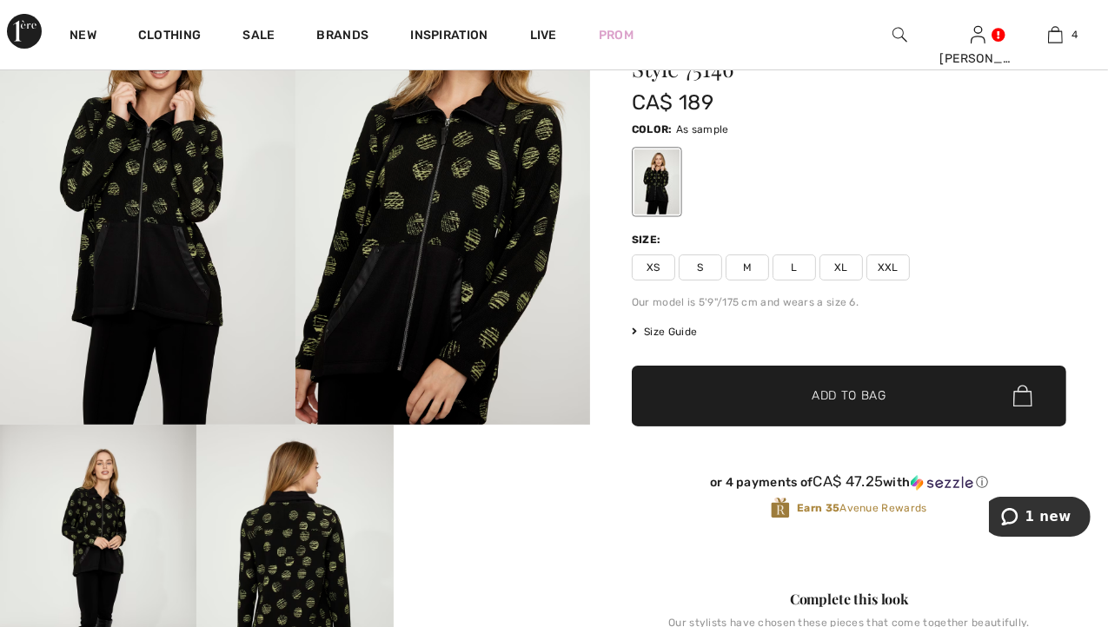
click at [688, 265] on span "S" at bounding box center [699, 268] width 43 height 26
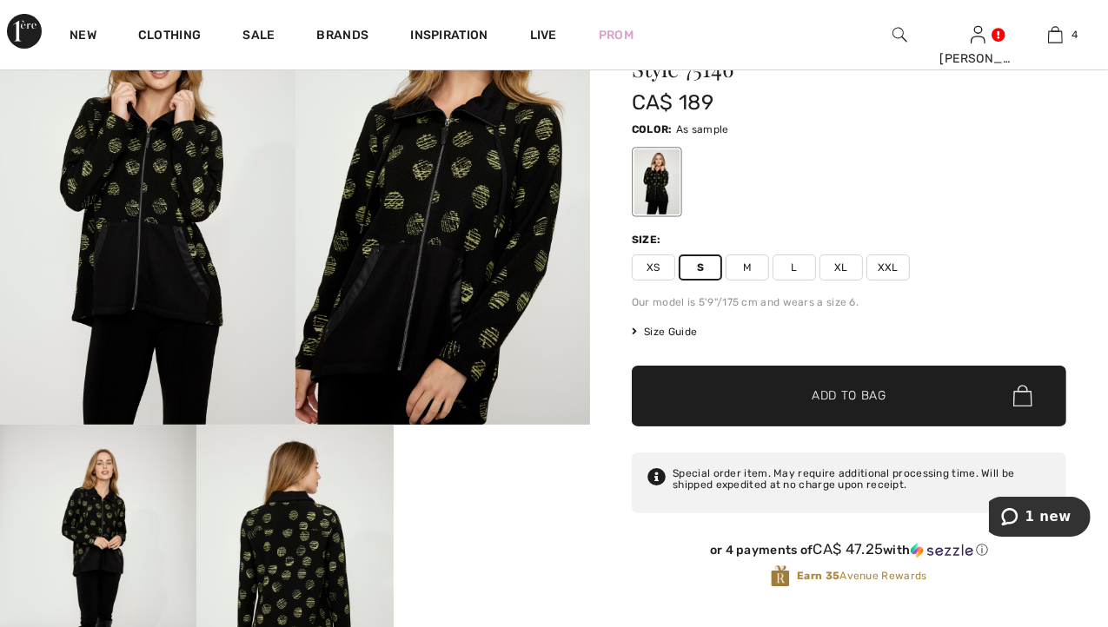
click at [712, 394] on span "✔ Added to Bag Add to Bag" at bounding box center [849, 396] width 434 height 61
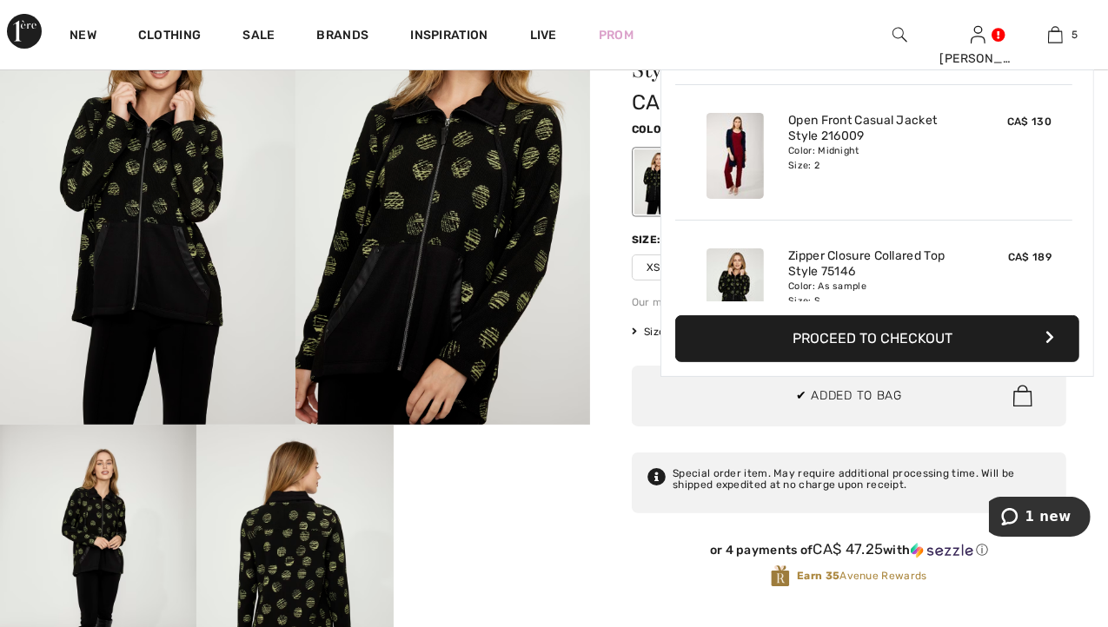
scroll to position [459, 0]
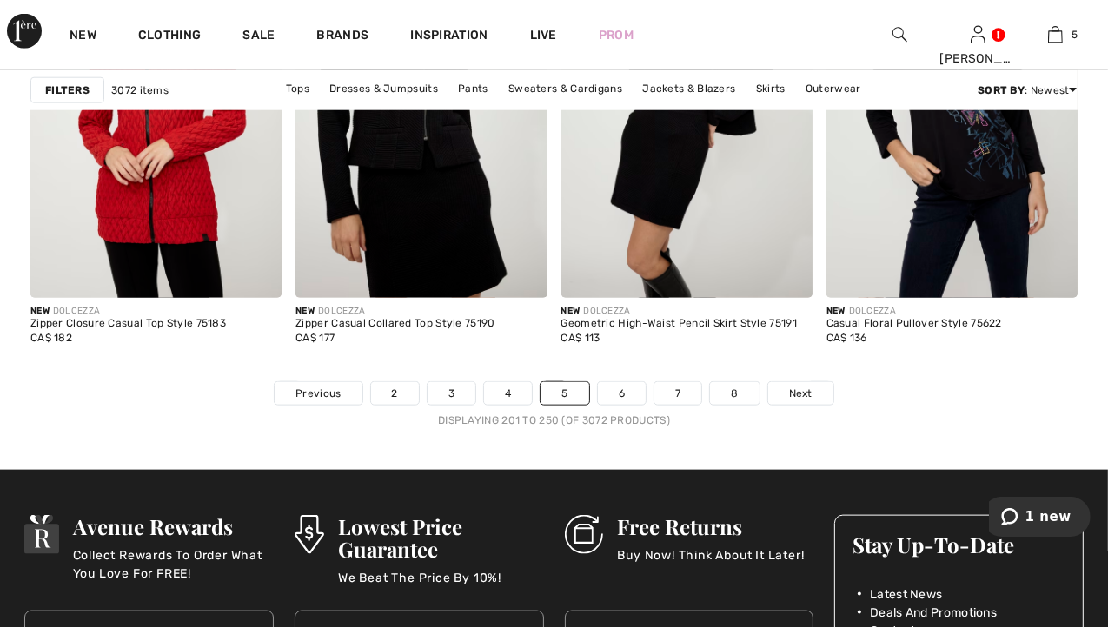
scroll to position [7176, 0]
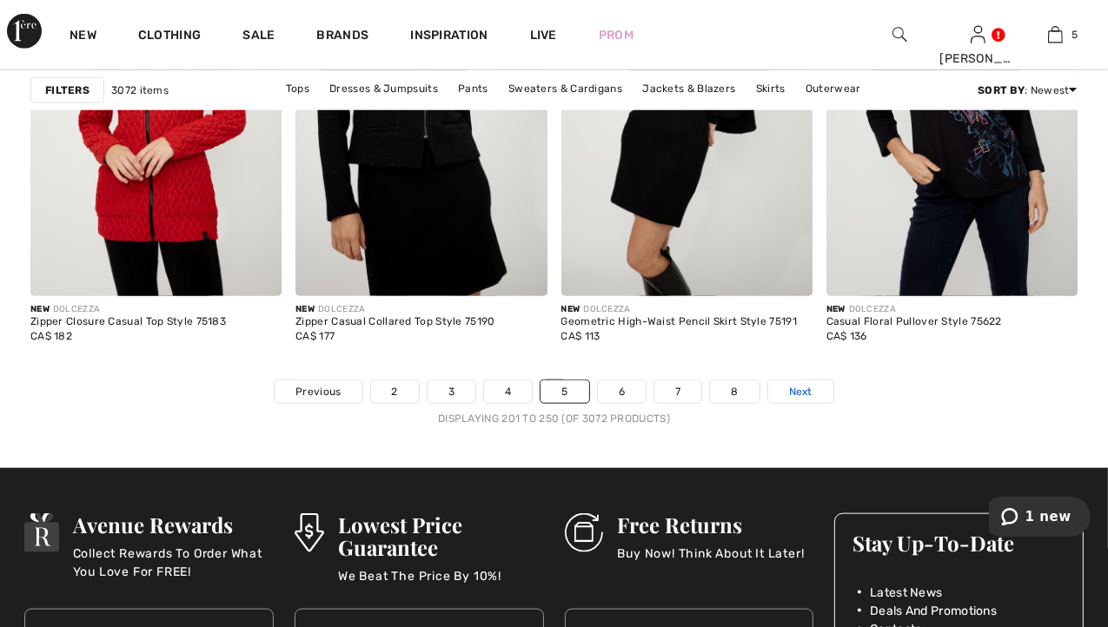
click at [792, 387] on span "Next" at bounding box center [800, 392] width 23 height 16
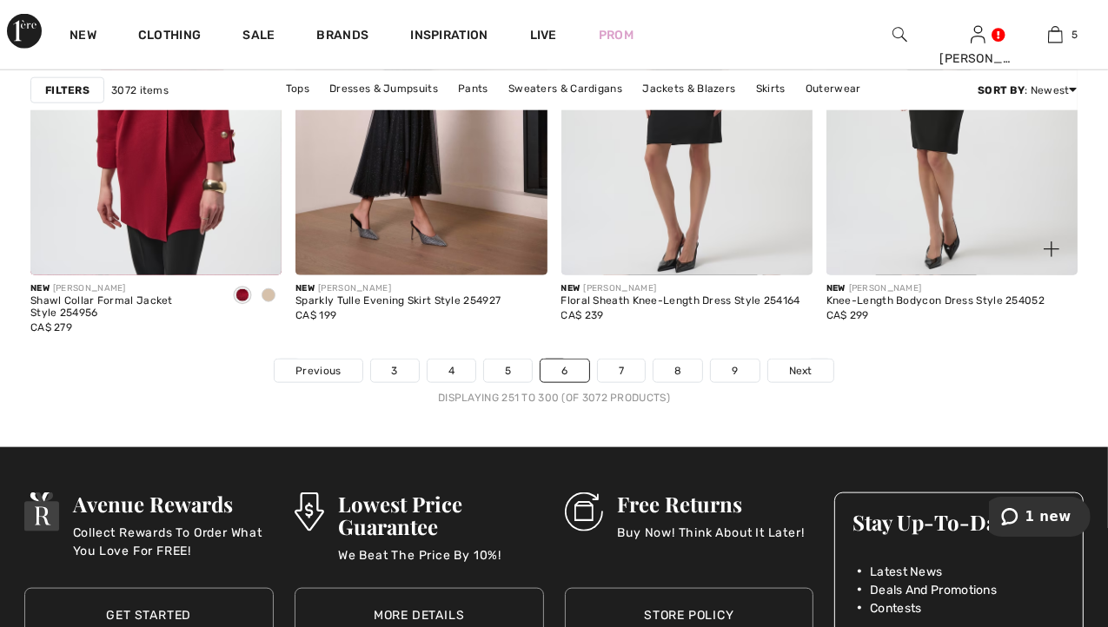
scroll to position [7197, 0]
click at [798, 380] on link "Next" at bounding box center [800, 371] width 65 height 23
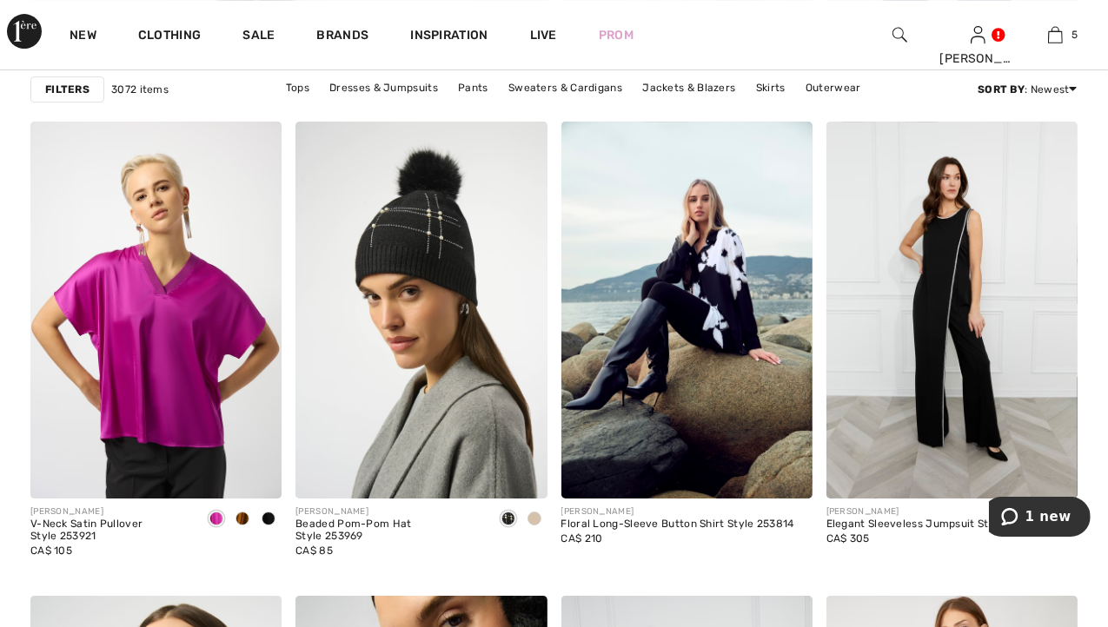
scroll to position [4853, 0]
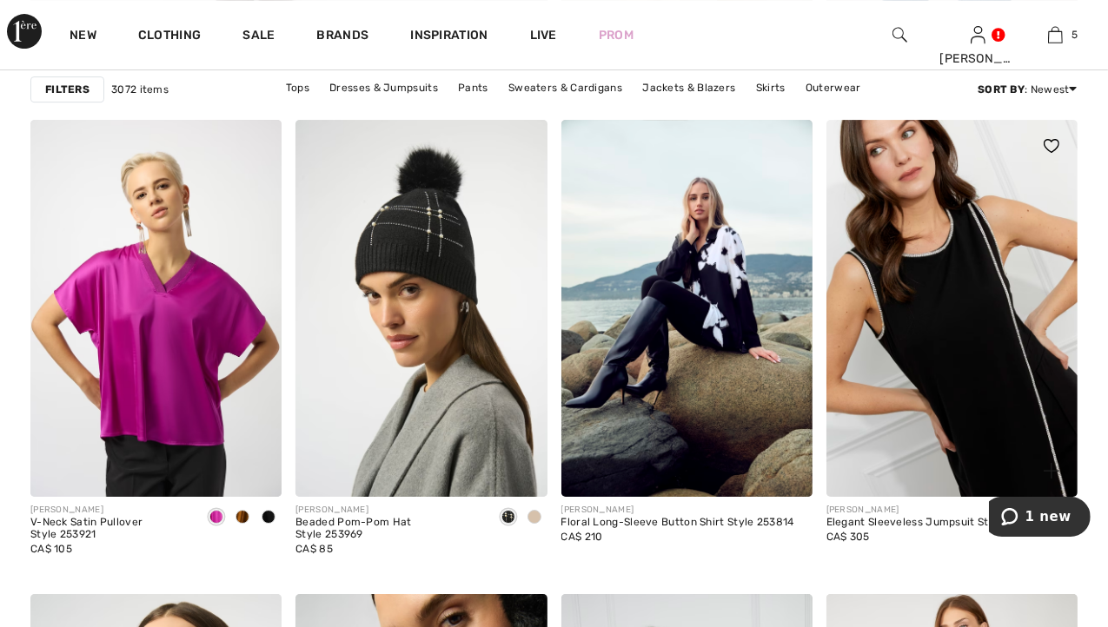
click at [922, 326] on img at bounding box center [951, 308] width 251 height 377
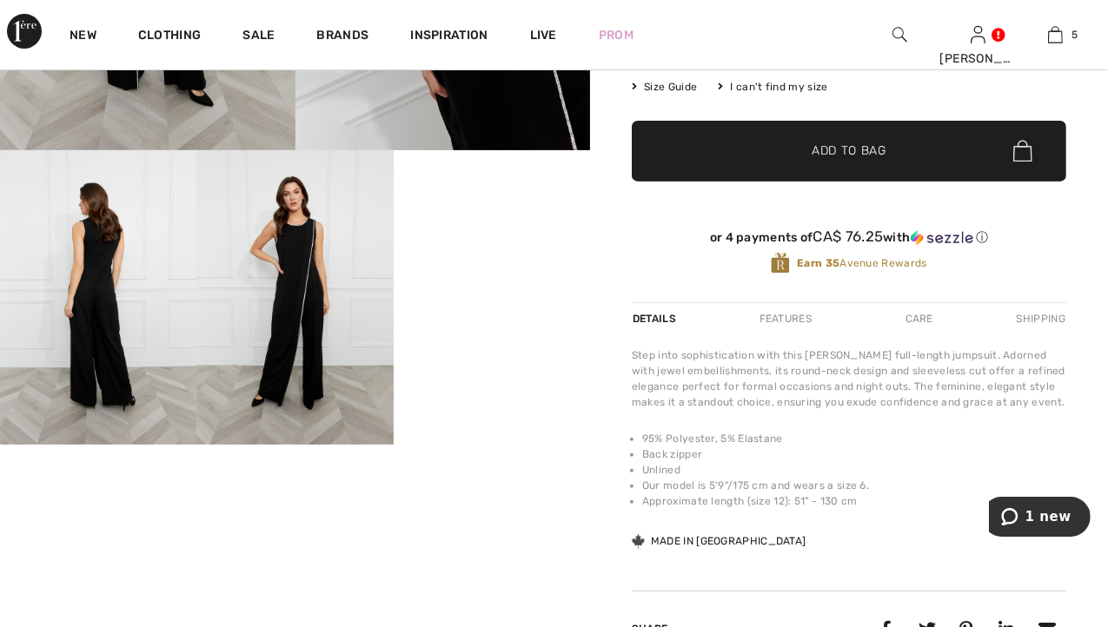
scroll to position [476, 0]
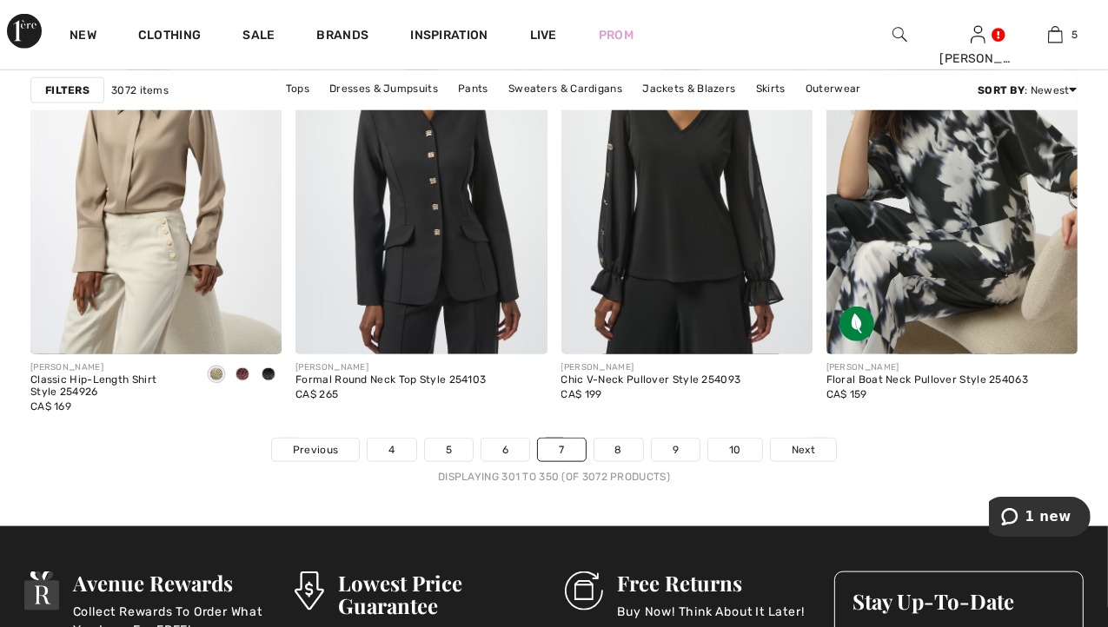
scroll to position [7119, 0]
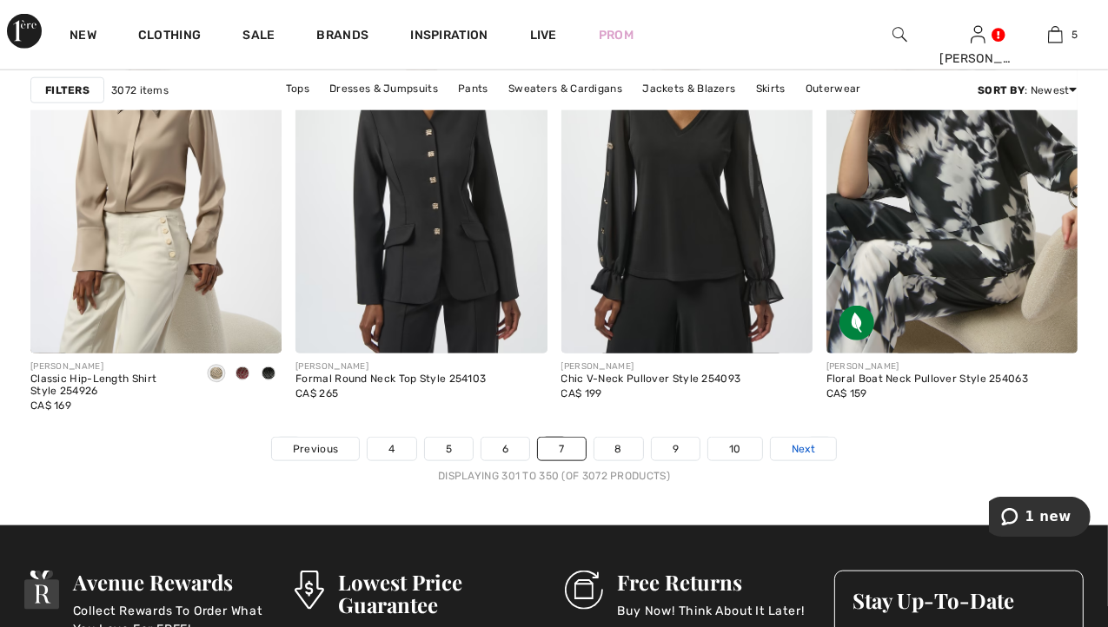
click at [803, 443] on span "Next" at bounding box center [802, 449] width 23 height 16
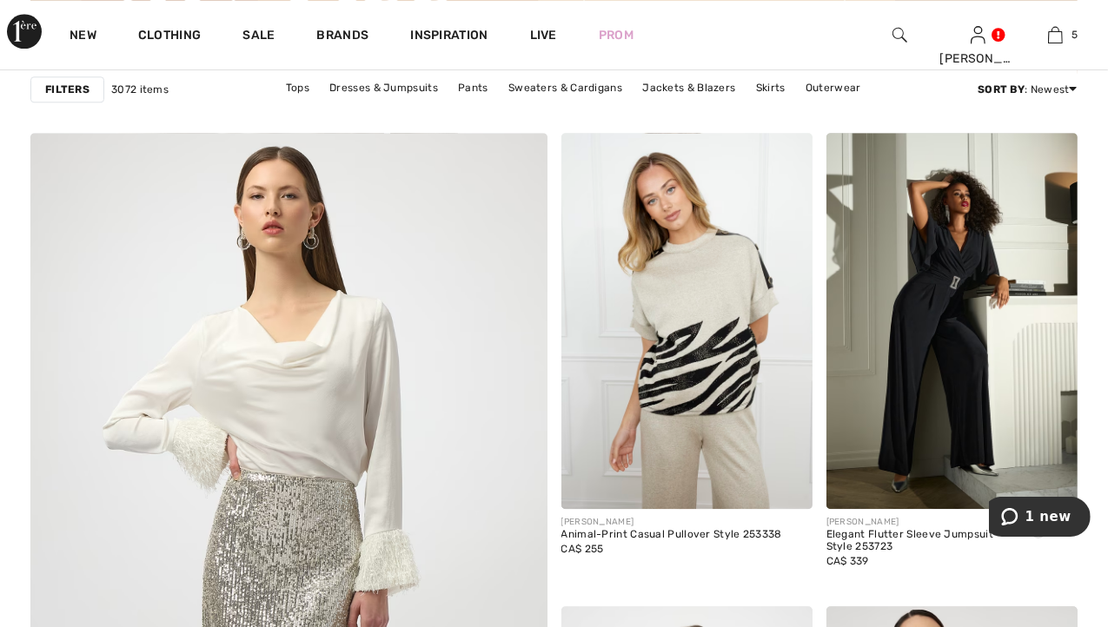
scroll to position [3894, 0]
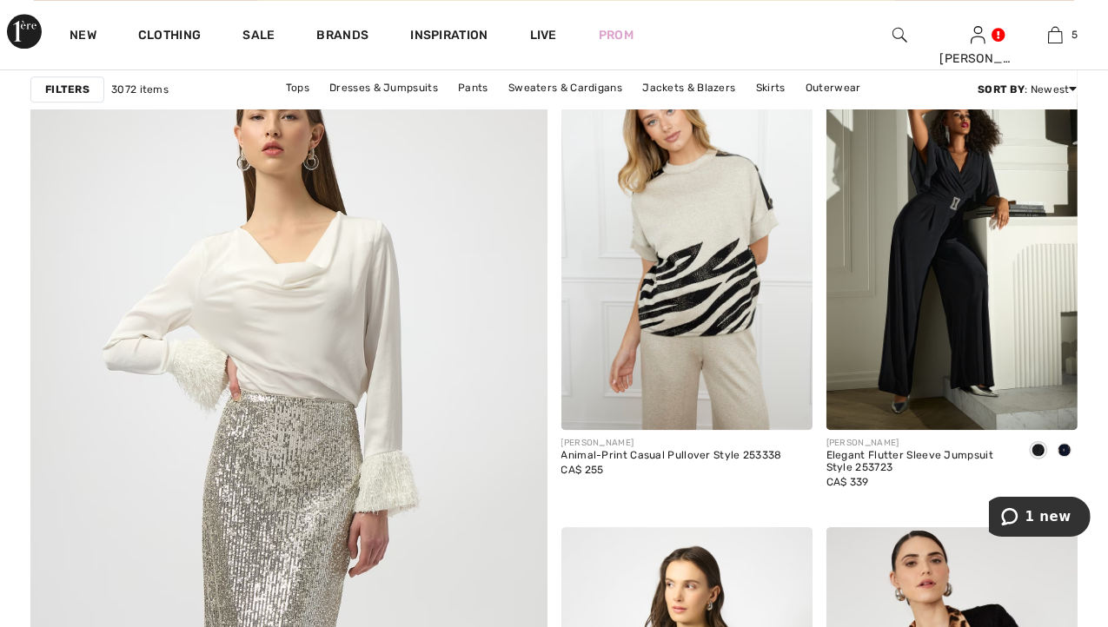
scroll to position [3970, 0]
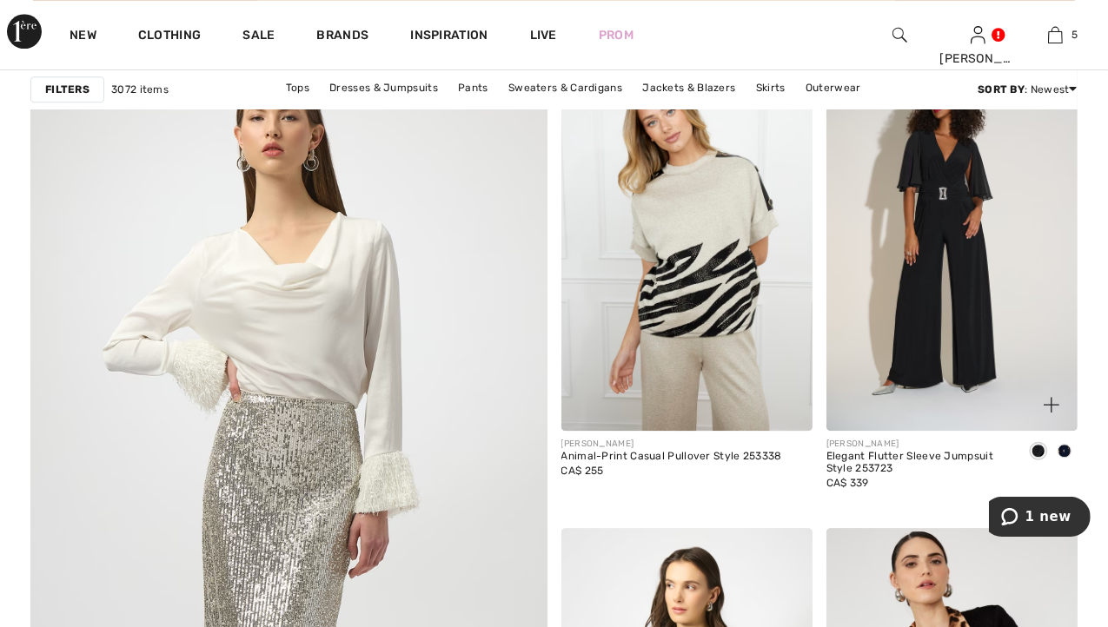
click at [973, 301] on img at bounding box center [951, 243] width 251 height 377
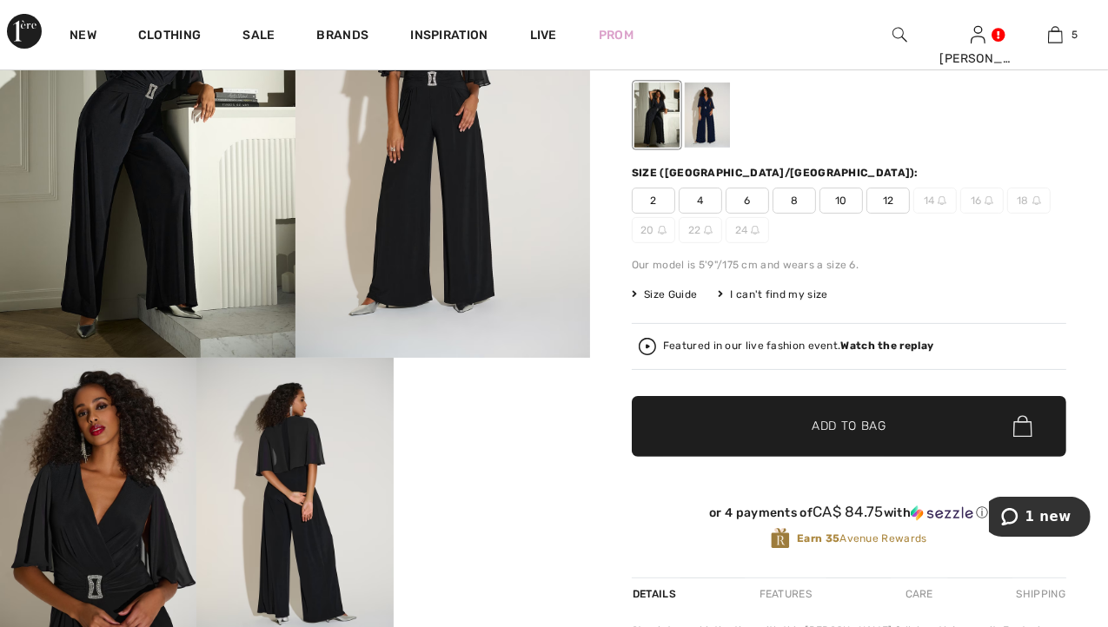
scroll to position [257, 0]
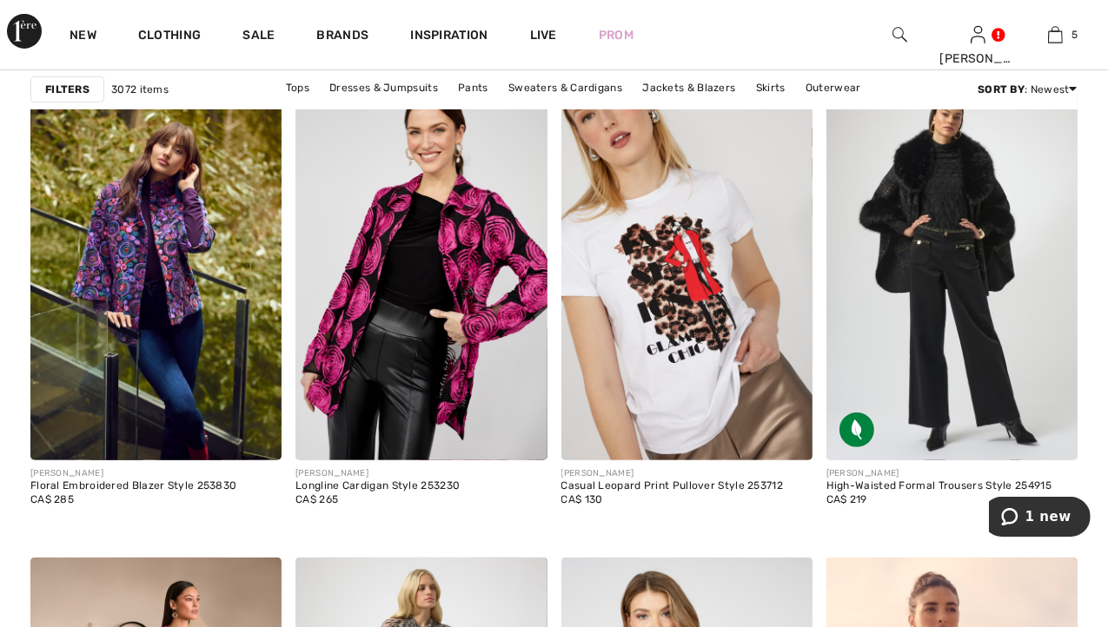
scroll to position [6063, 0]
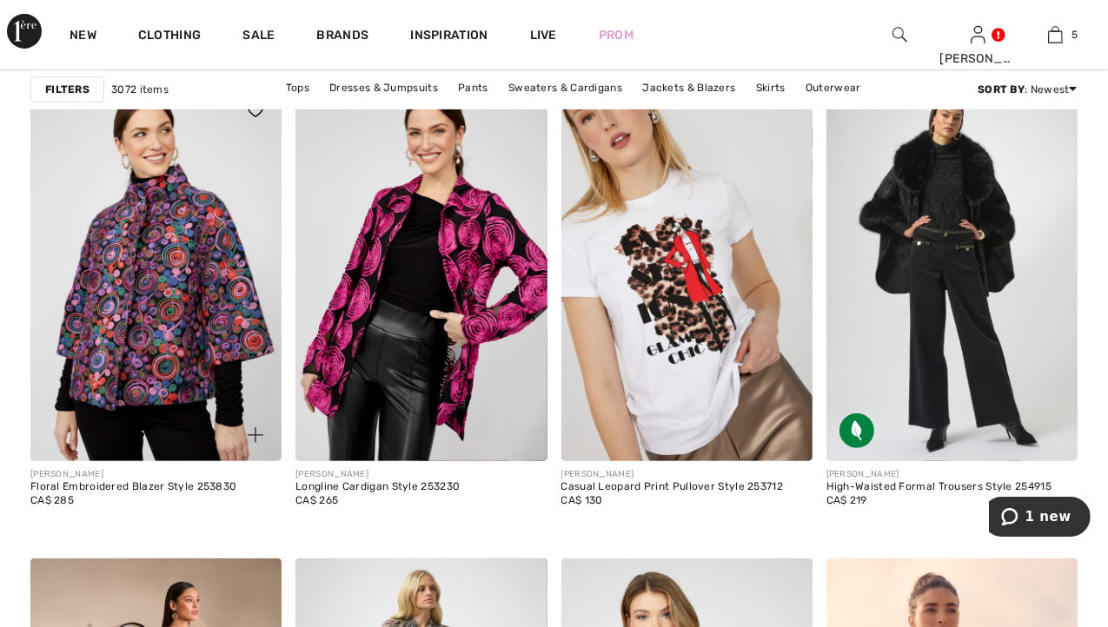
click at [193, 227] on img at bounding box center [155, 272] width 251 height 377
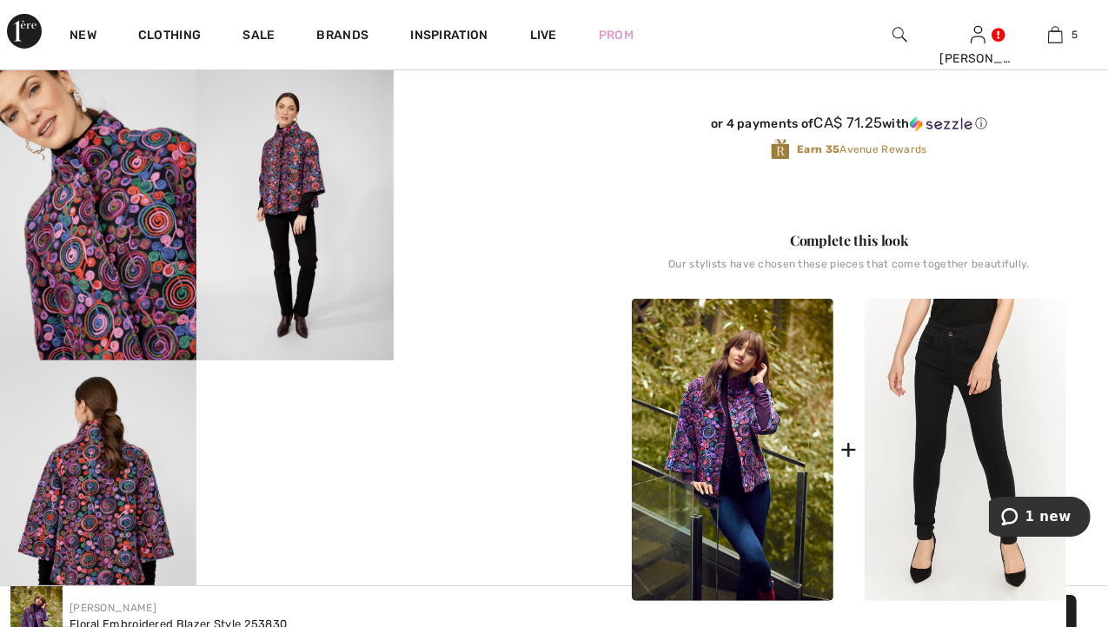
scroll to position [549, 0]
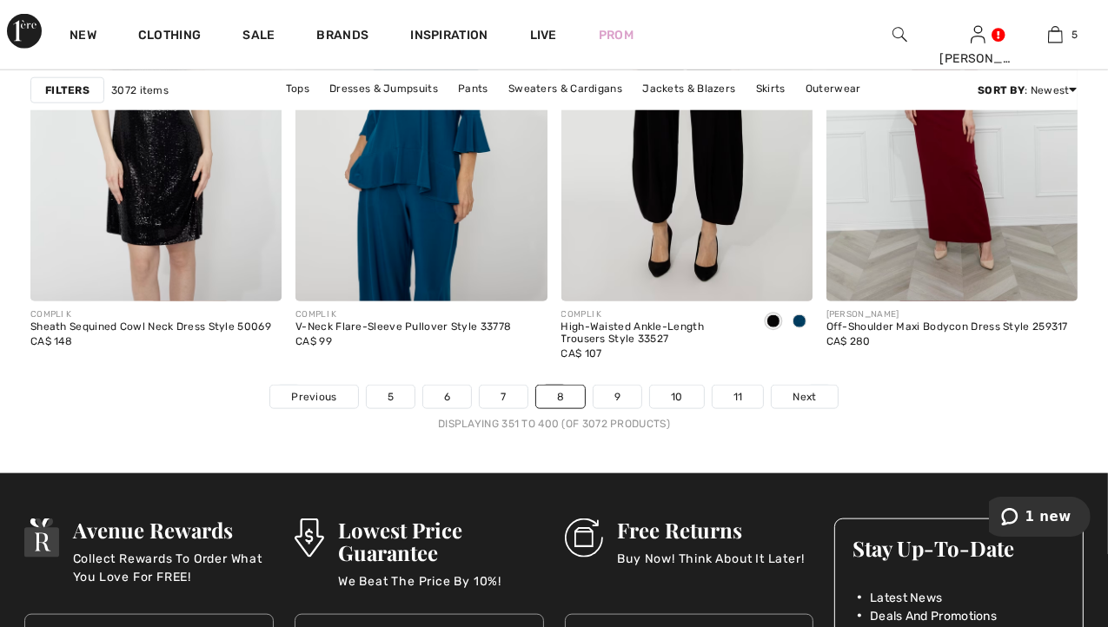
scroll to position [7273, 0]
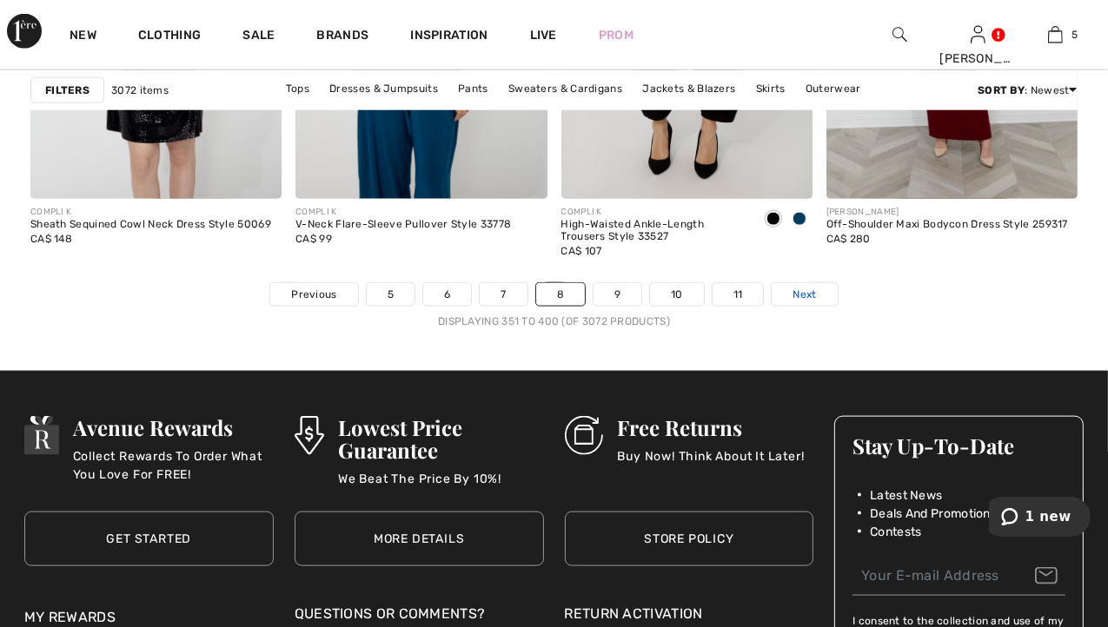
click at [810, 290] on span "Next" at bounding box center [803, 295] width 23 height 16
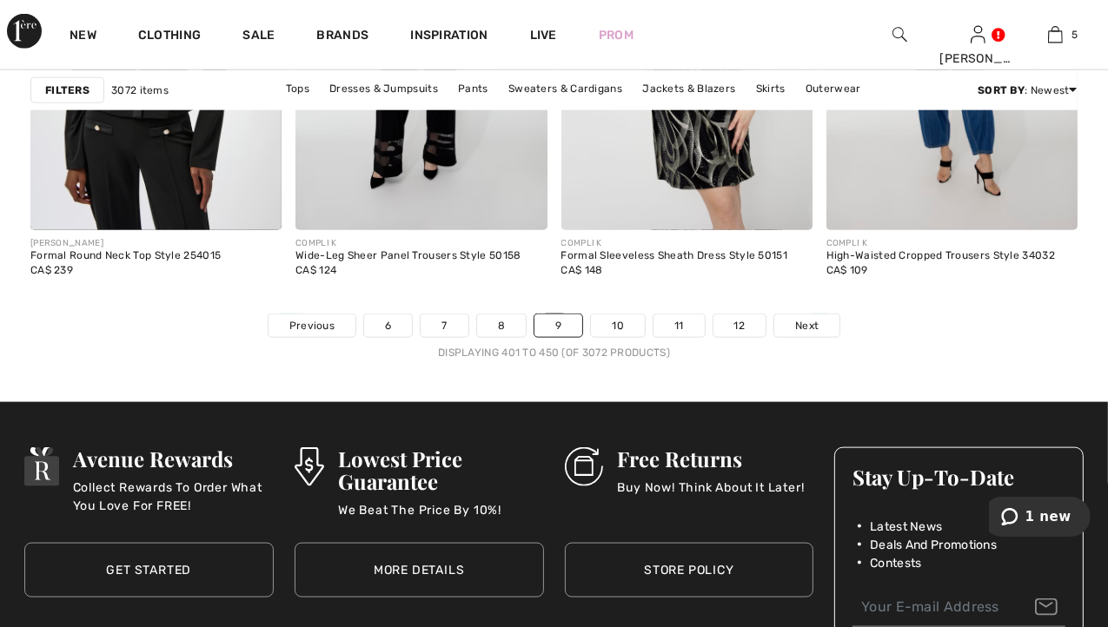
scroll to position [7245, 0]
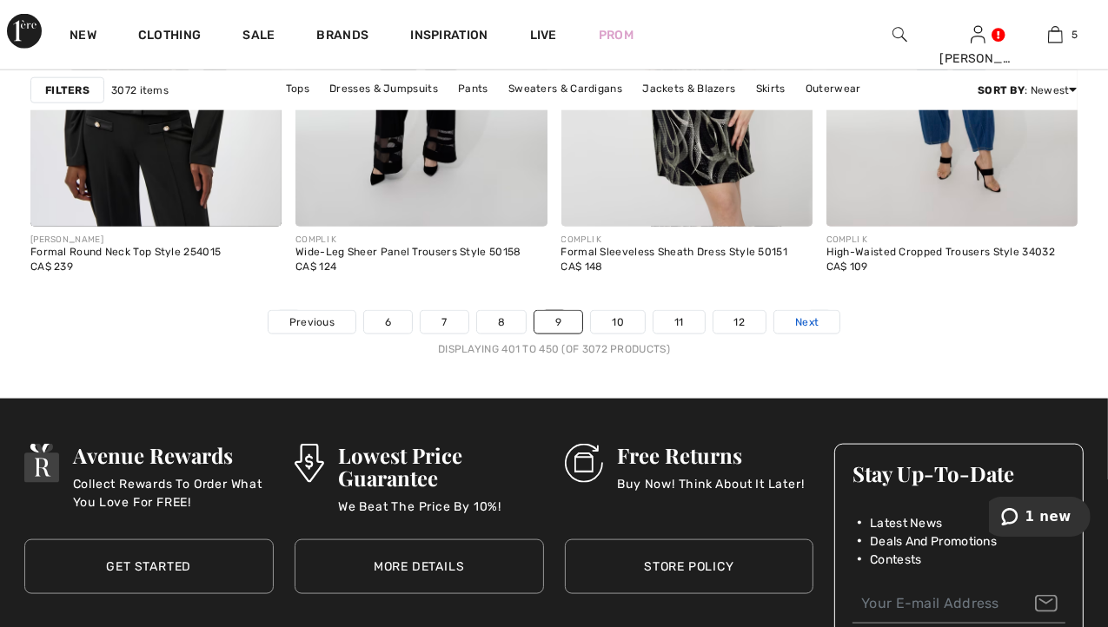
click at [812, 324] on span "Next" at bounding box center [806, 322] width 23 height 16
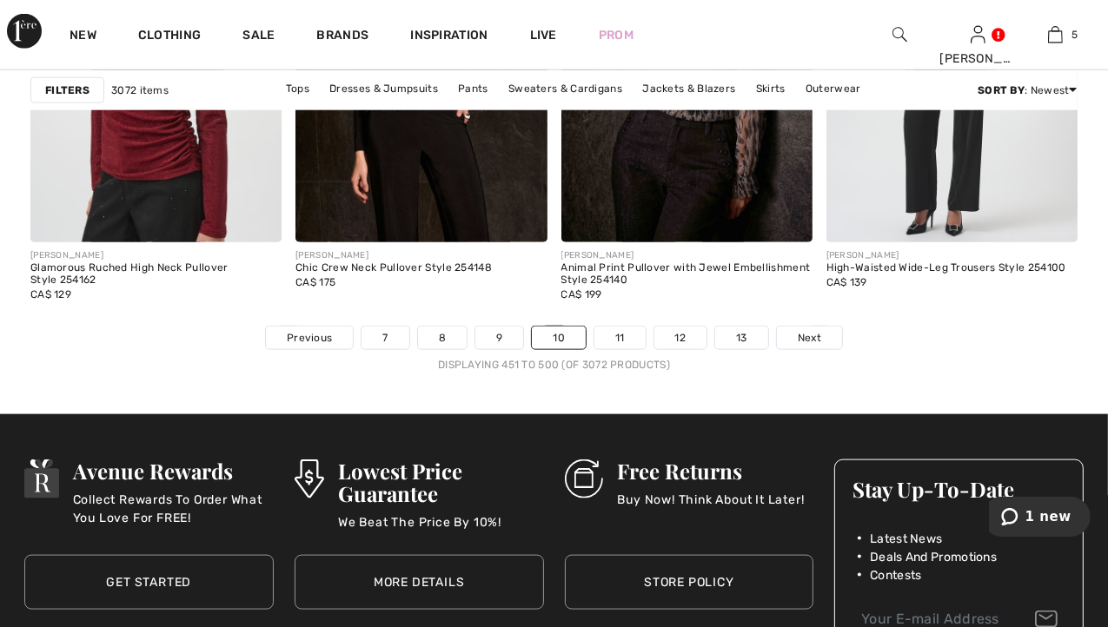
scroll to position [7231, 0]
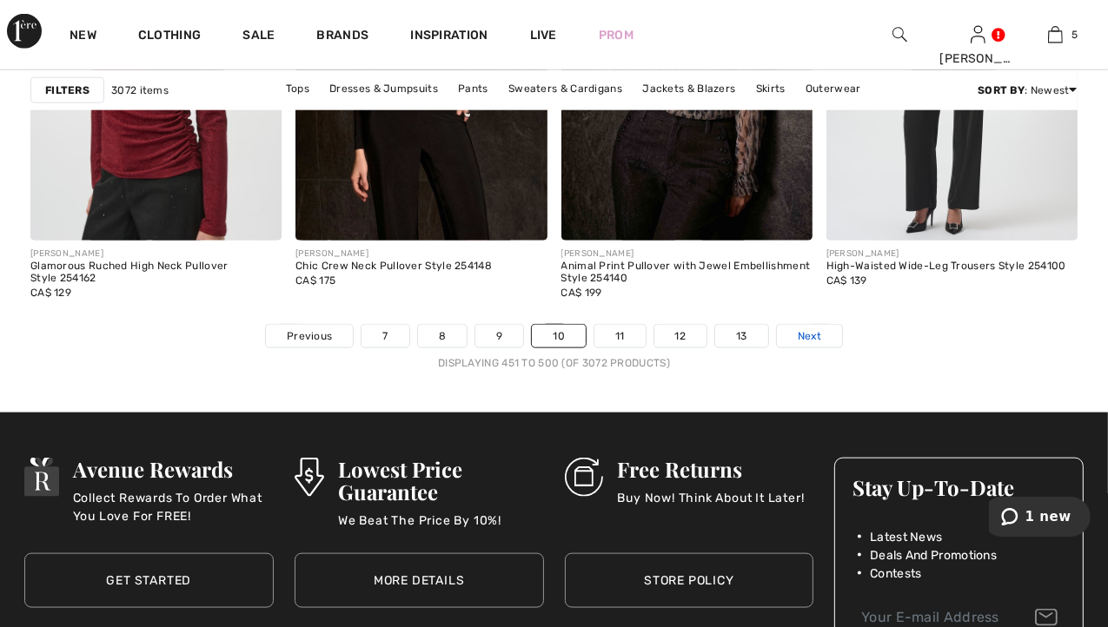
click at [824, 334] on link "Next" at bounding box center [809, 336] width 65 height 23
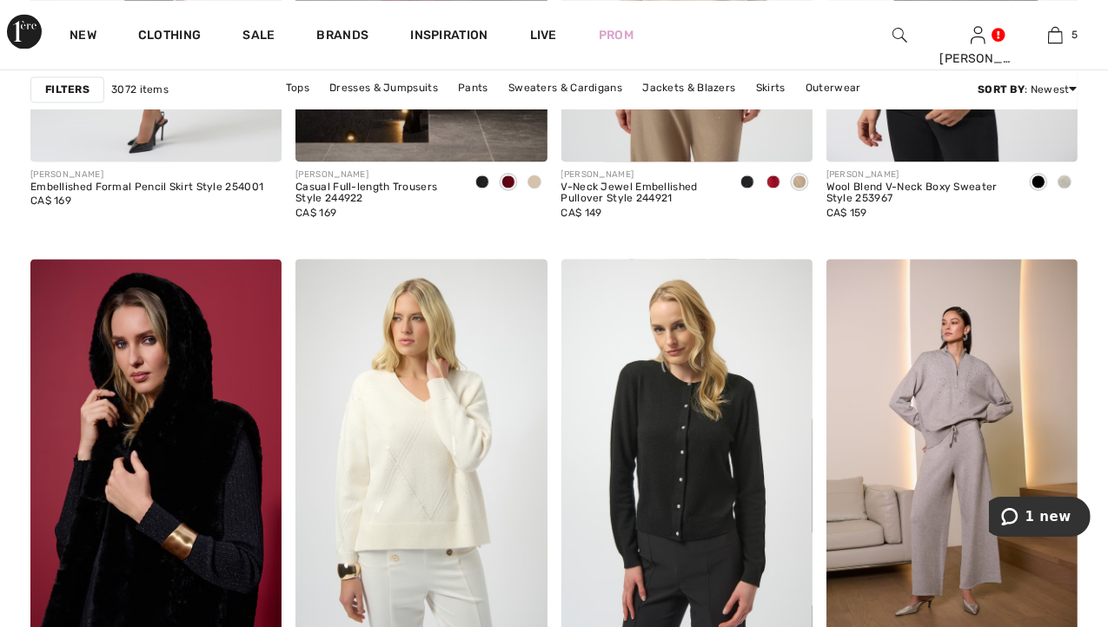
scroll to position [3075, 0]
